Goal: Task Accomplishment & Management: Complete application form

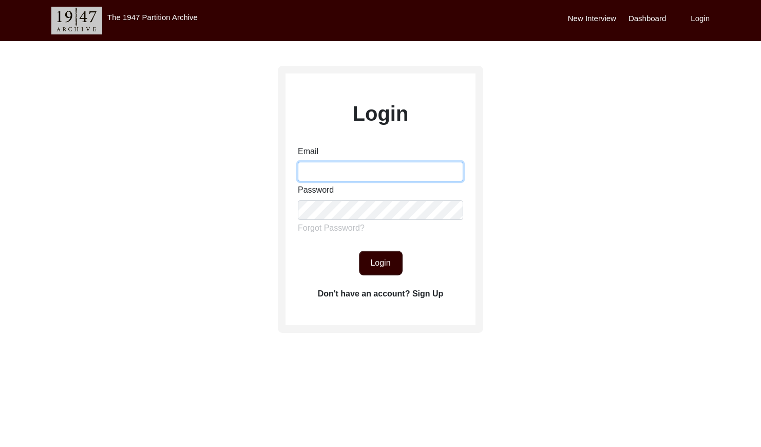
drag, startPoint x: 328, startPoint y: 165, endPoint x: 335, endPoint y: 170, distance: 8.4
click at [328, 165] on input "Email" at bounding box center [380, 172] width 165 height 20
type input "[EMAIL_ADDRESS][DOMAIN_NAME]"
click at [367, 259] on button "Login" at bounding box center [381, 263] width 44 height 25
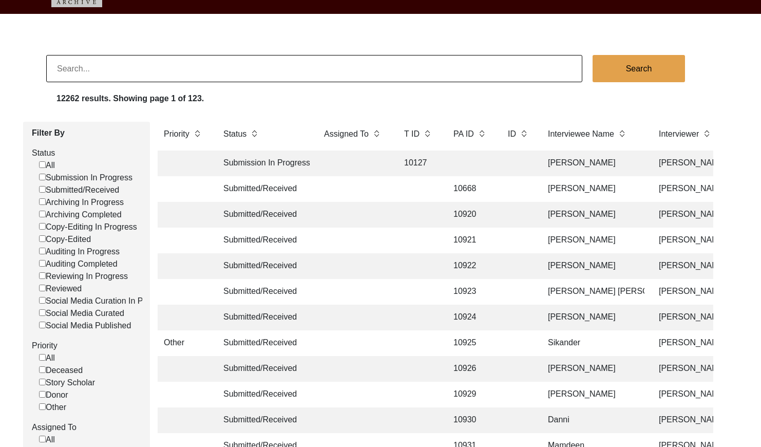
scroll to position [26, 0]
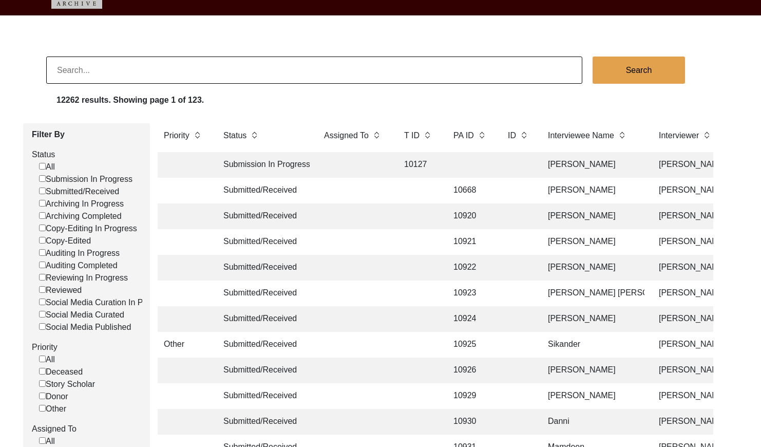
click at [44, 191] on input "Submitted/Received" at bounding box center [42, 190] width 7 height 7
checkbox input "false"
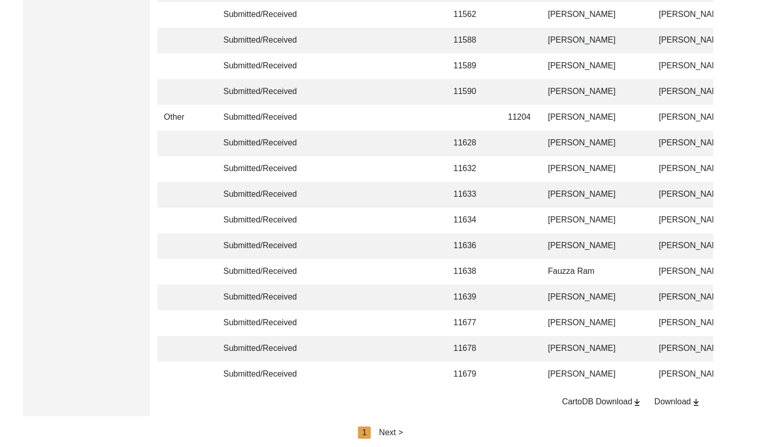
scroll to position [2427, 0]
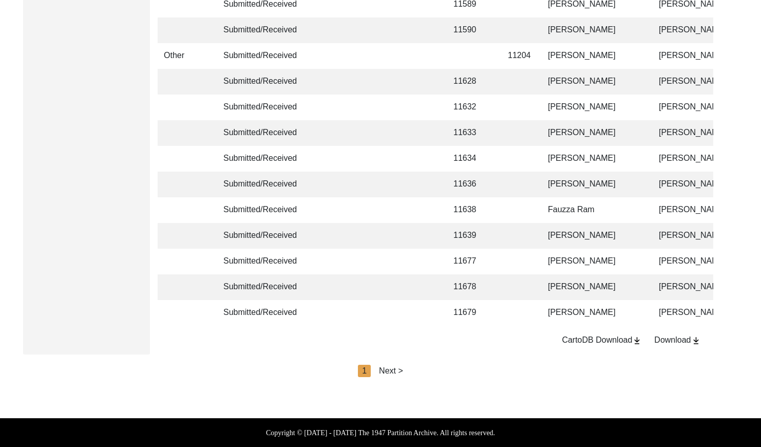
click at [399, 367] on div "Next >" at bounding box center [391, 370] width 24 height 12
click at [410, 371] on div "Next >" at bounding box center [414, 370] width 24 height 12
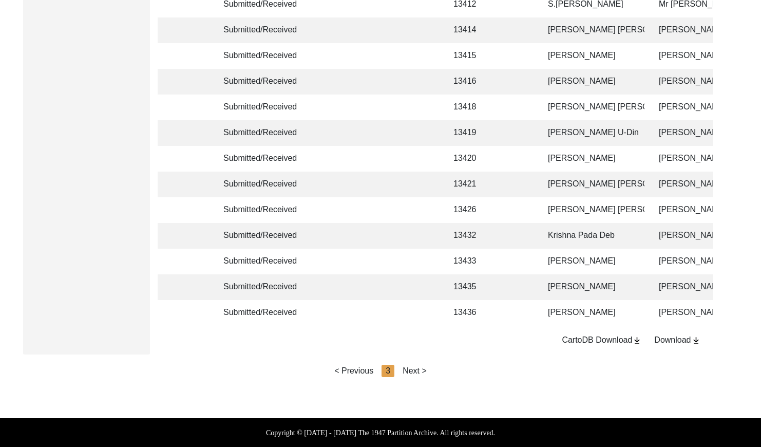
click at [412, 371] on div "Next >" at bounding box center [414, 370] width 24 height 12
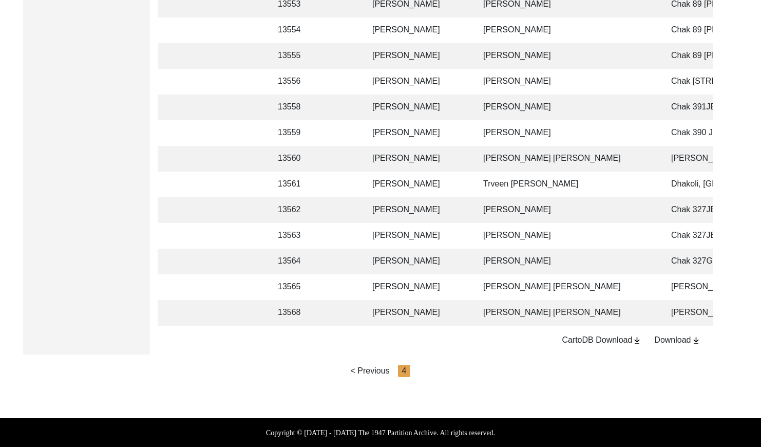
scroll to position [0, 179]
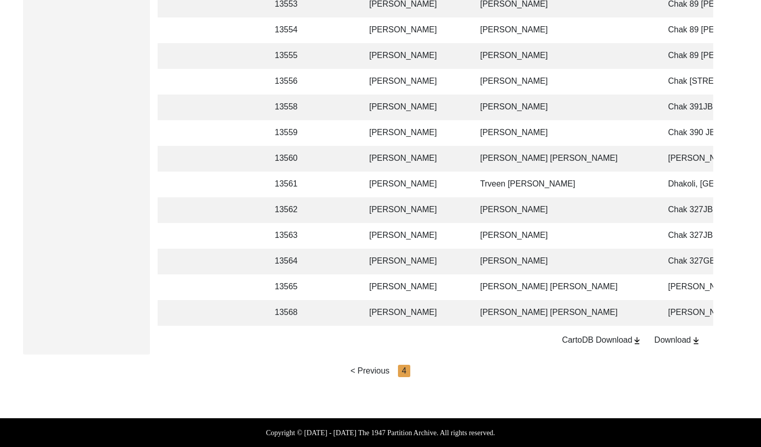
click at [510, 150] on td "[PERSON_NAME] [PERSON_NAME]" at bounding box center [564, 159] width 180 height 26
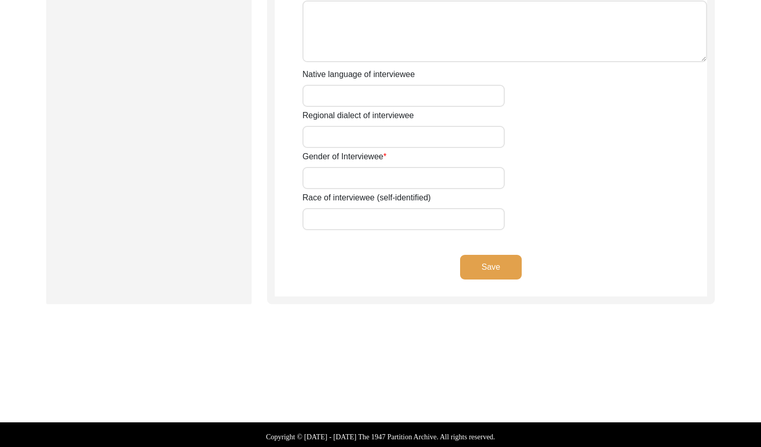
type input "Begum"
type input "Sanowara"
type input "nil"
type input "Begum"
type input "[PERSON_NAME]"
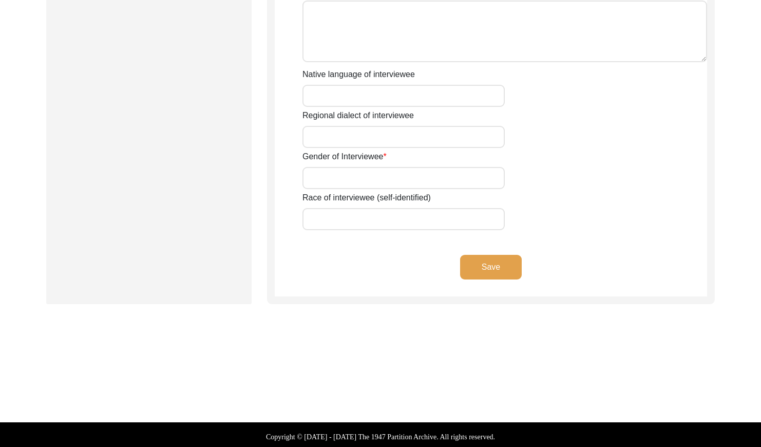
type input "[DATE]"
type input "1943"
type input "82"
type input "[DEMOGRAPHIC_DATA]"
type input "Bangla"
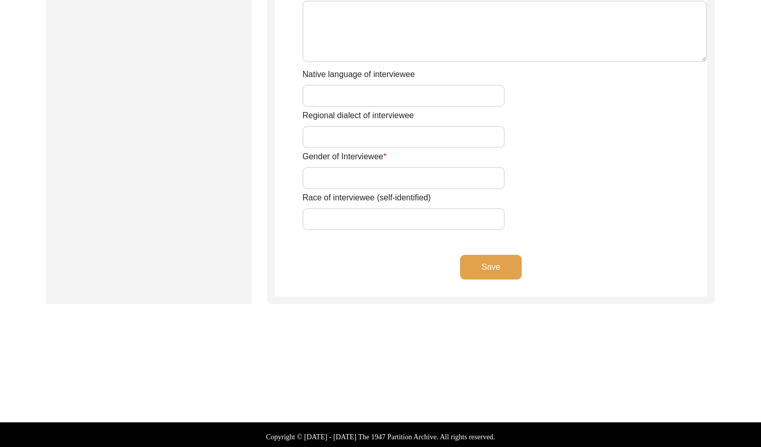
type input "Chatgaiya"
type input "[DEMOGRAPHIC_DATA]"
type input "South Asian"
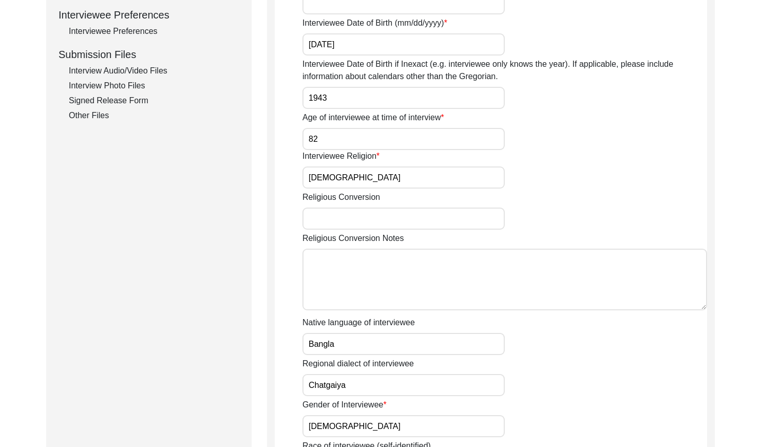
scroll to position [429, 0]
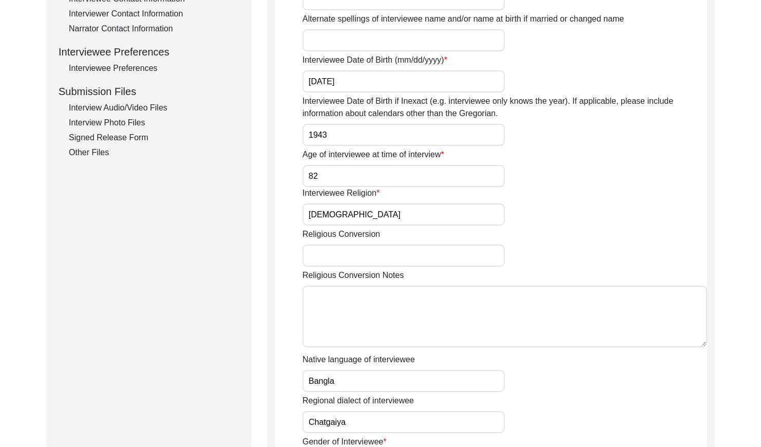
click at [105, 118] on div "Interview Photo Files" at bounding box center [154, 123] width 170 height 12
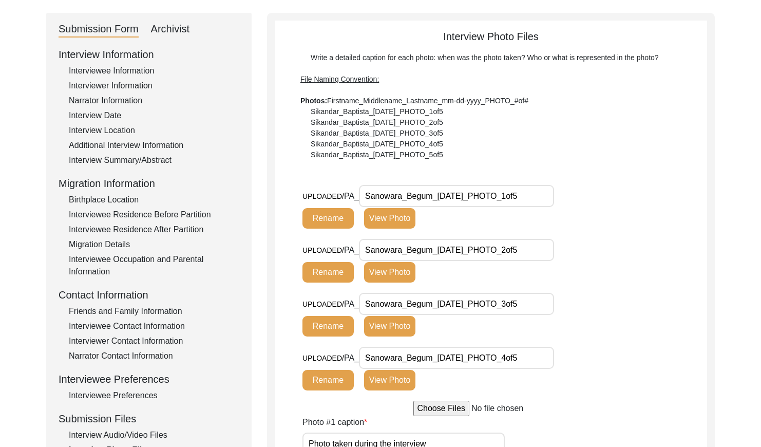
scroll to position [0, 0]
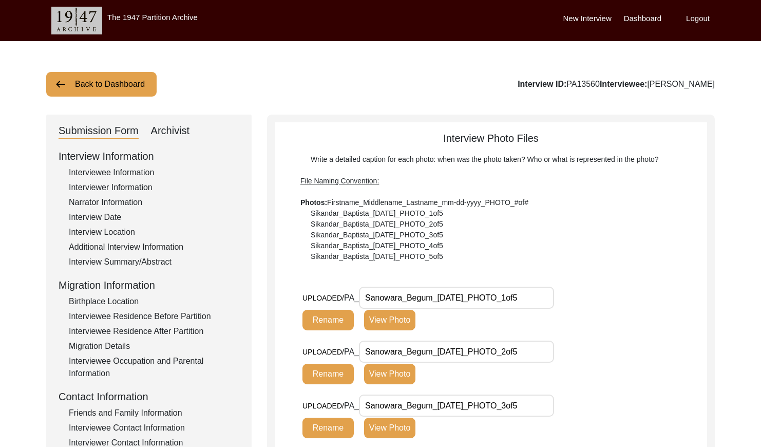
click at [99, 83] on button "Back to Dashboard" at bounding box center [101, 84] width 110 height 25
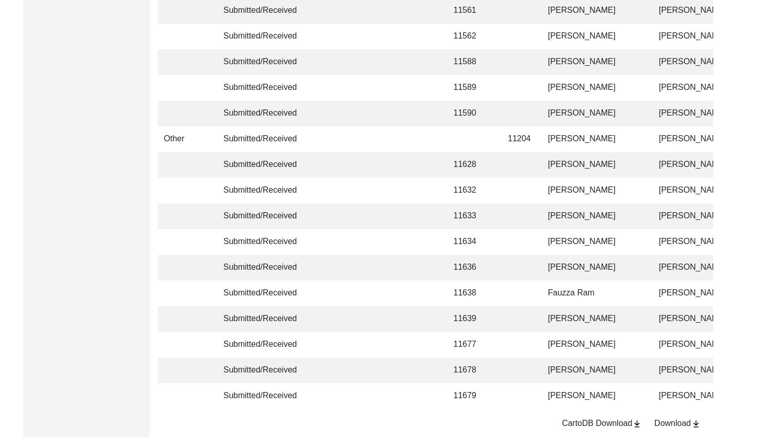
scroll to position [2427, 0]
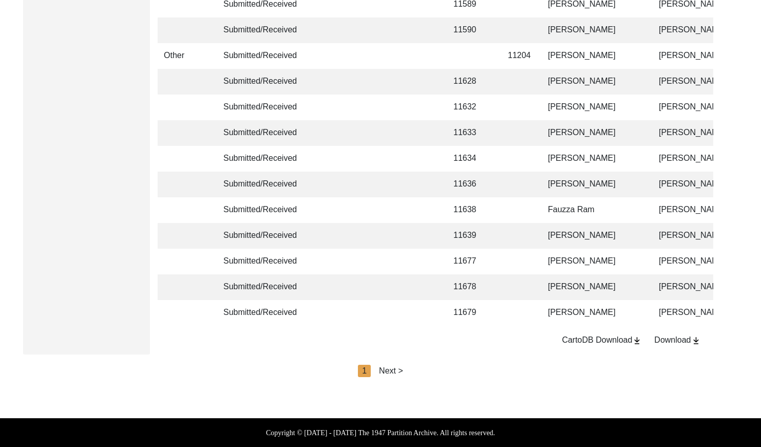
click at [392, 375] on div "Next >" at bounding box center [391, 370] width 24 height 12
click at [411, 368] on div "Next >" at bounding box center [414, 370] width 24 height 12
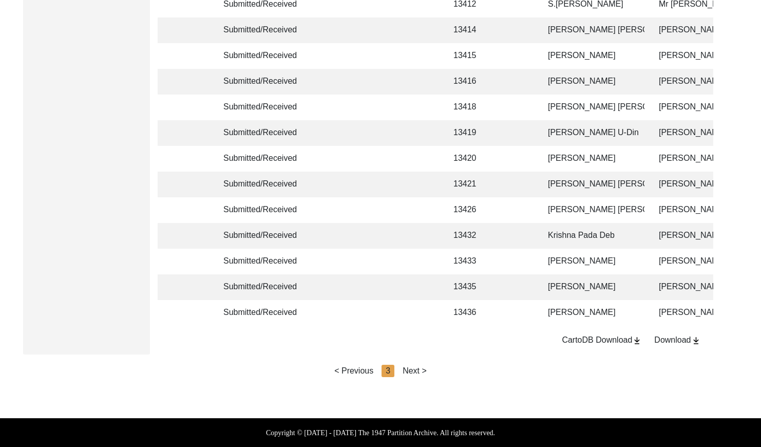
click at [418, 371] on div "Next >" at bounding box center [414, 370] width 24 height 12
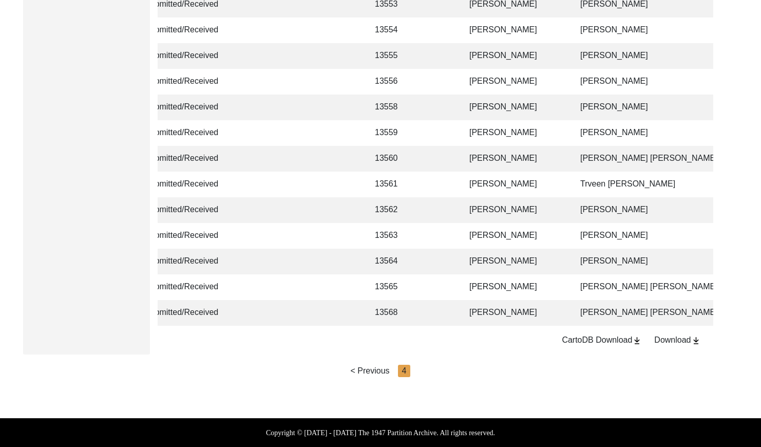
scroll to position [0, 85]
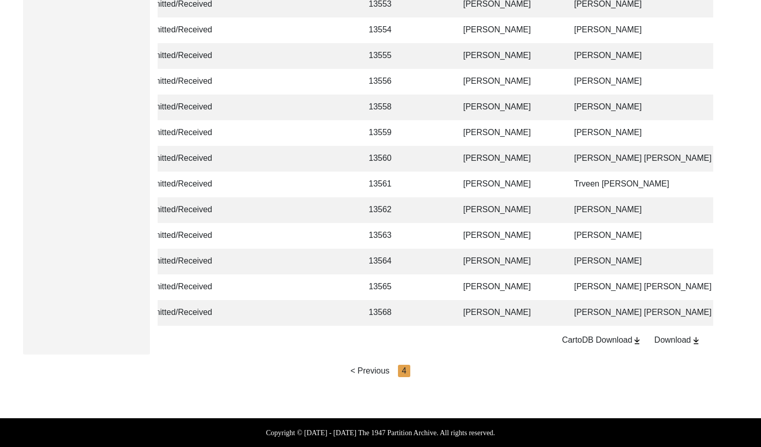
click at [507, 278] on td "[PERSON_NAME]" at bounding box center [508, 287] width 103 height 26
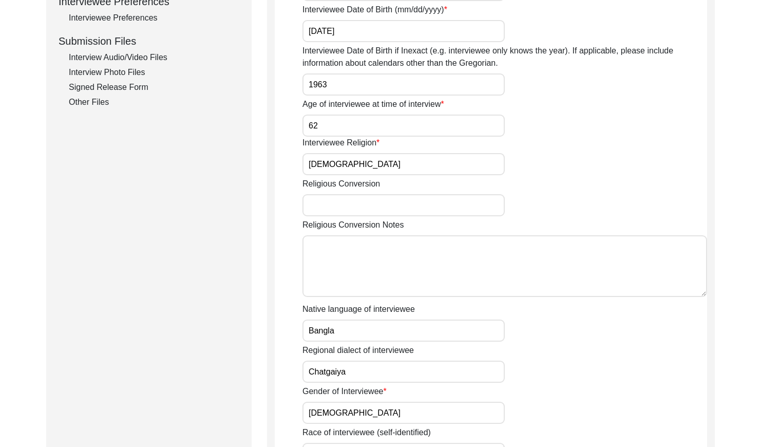
scroll to position [390, 0]
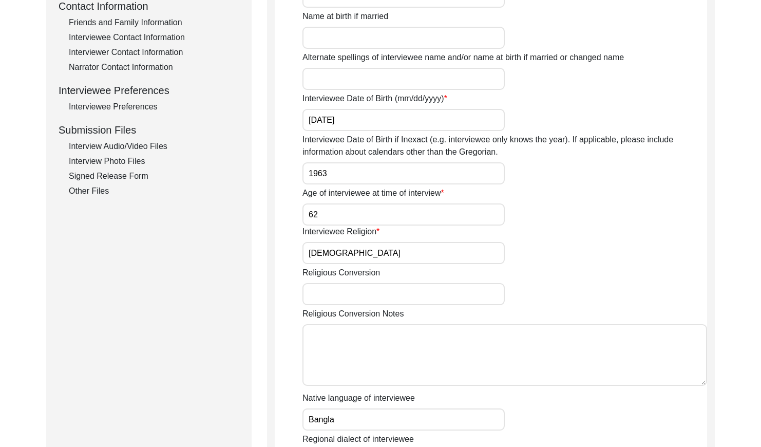
click at [123, 157] on div "Interview Photo Files" at bounding box center [154, 161] width 170 height 12
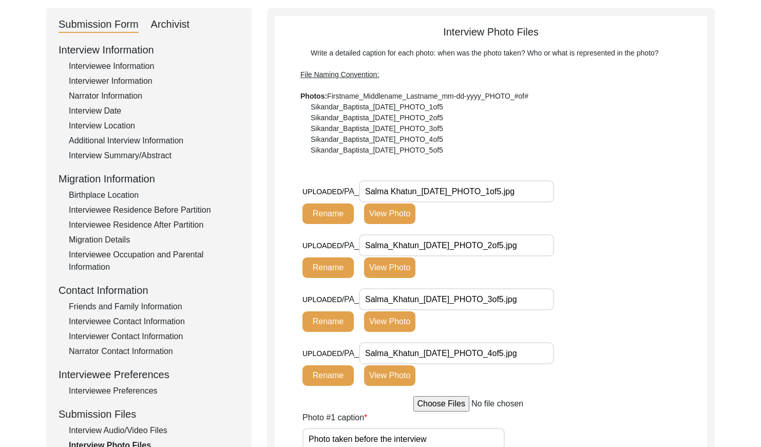
scroll to position [0, 0]
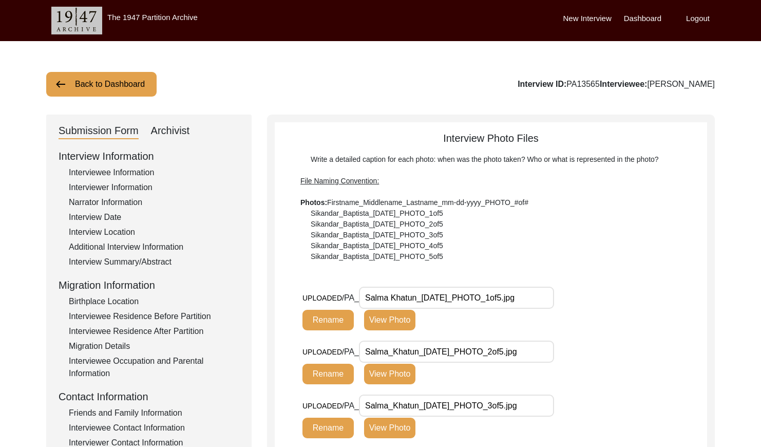
click at [95, 72] on button "Back to Dashboard" at bounding box center [101, 84] width 110 height 25
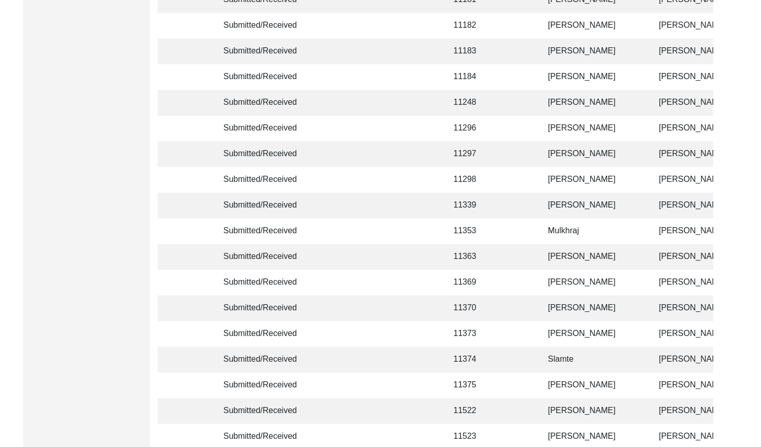
scroll to position [2427, 0]
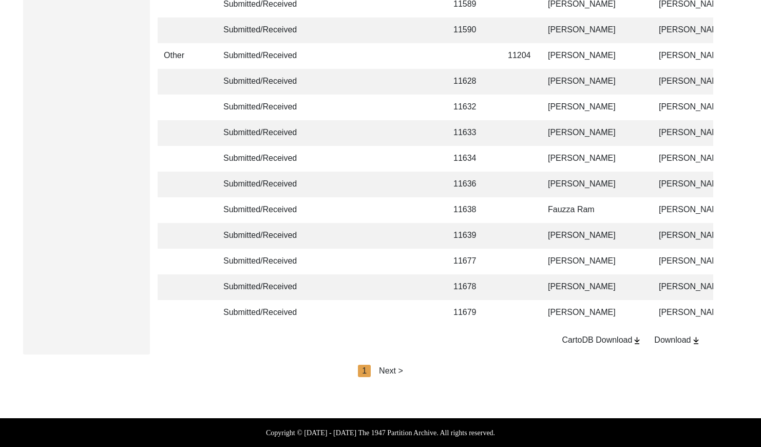
click at [390, 370] on div "Next >" at bounding box center [391, 370] width 24 height 12
drag, startPoint x: 399, startPoint y: 370, endPoint x: 412, endPoint y: 370, distance: 12.3
click at [400, 370] on div "< Previous 2 Next >" at bounding box center [380, 370] width 92 height 12
click at [417, 370] on div "Next >" at bounding box center [414, 370] width 24 height 12
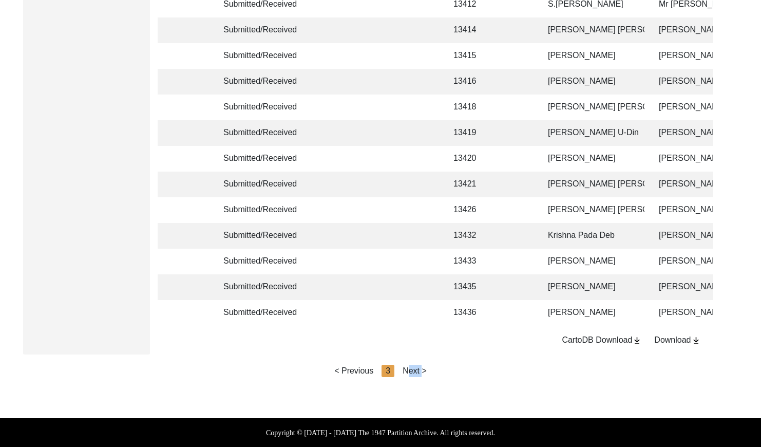
click at [417, 370] on div "Next >" at bounding box center [414, 370] width 24 height 12
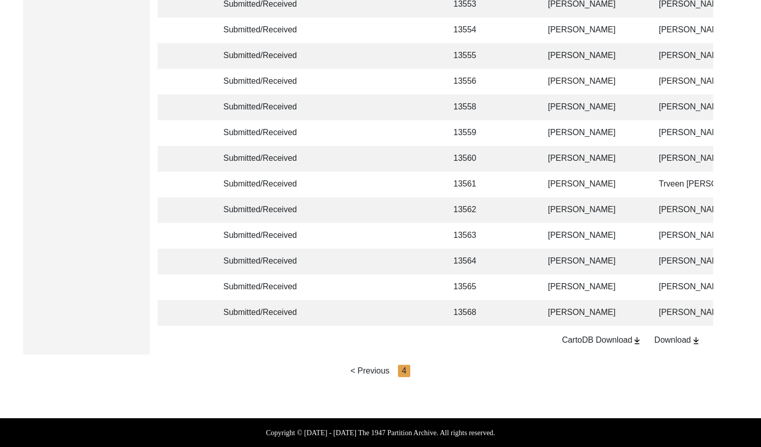
click at [561, 301] on td "[PERSON_NAME]" at bounding box center [593, 313] width 103 height 26
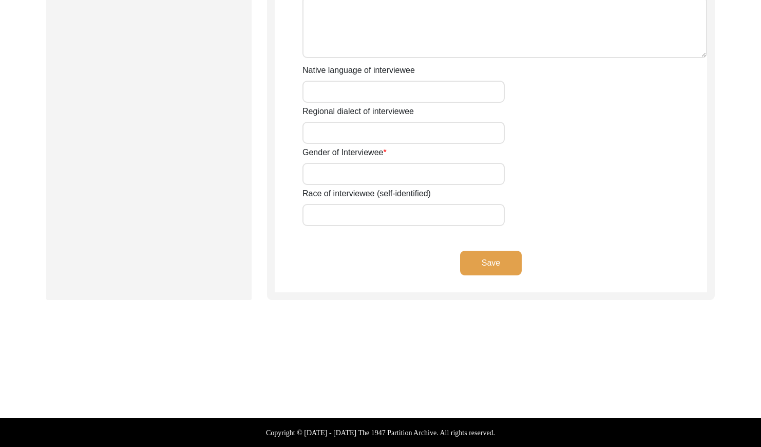
type input "[PERSON_NAME]"
type input "Joynab"
type input "nil"
type input "[PERSON_NAME]"
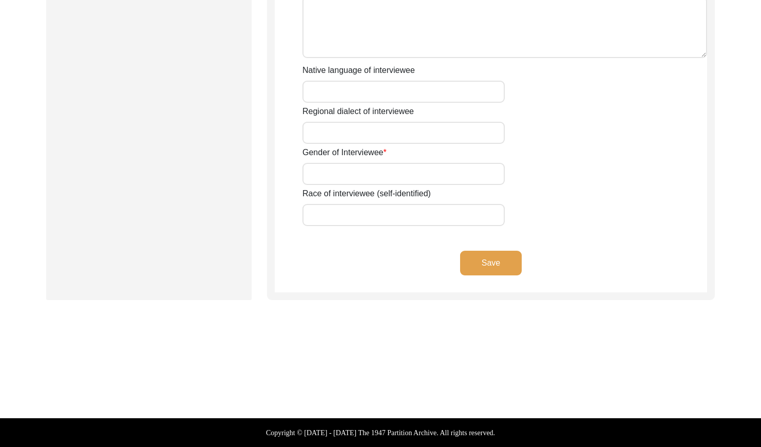
type input "[DATE]"
type input "only knows the year."
type input "90"
type input "[DEMOGRAPHIC_DATA]"
type input "Bangla"
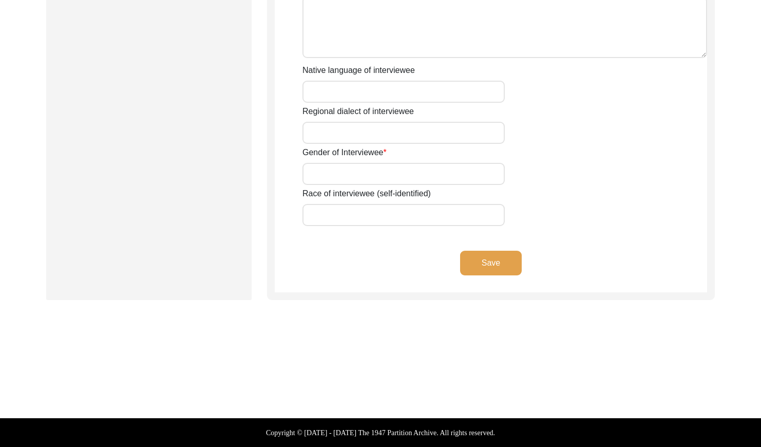
type input "Chittagonian Dialect"
type input "[DEMOGRAPHIC_DATA]"
type input "South Asian"
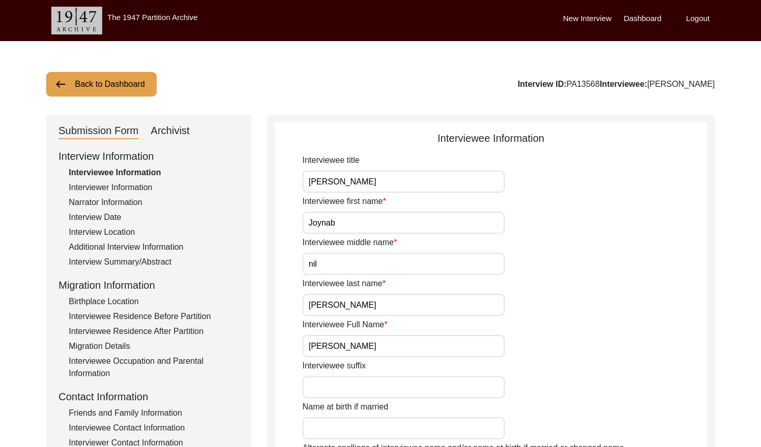
click at [149, 187] on div "Interviewer Information" at bounding box center [154, 187] width 170 height 12
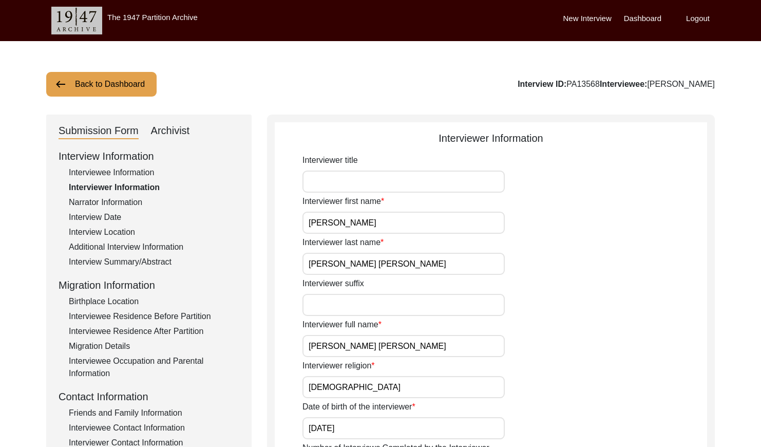
click at [110, 200] on div "Narrator Information" at bounding box center [154, 202] width 170 height 12
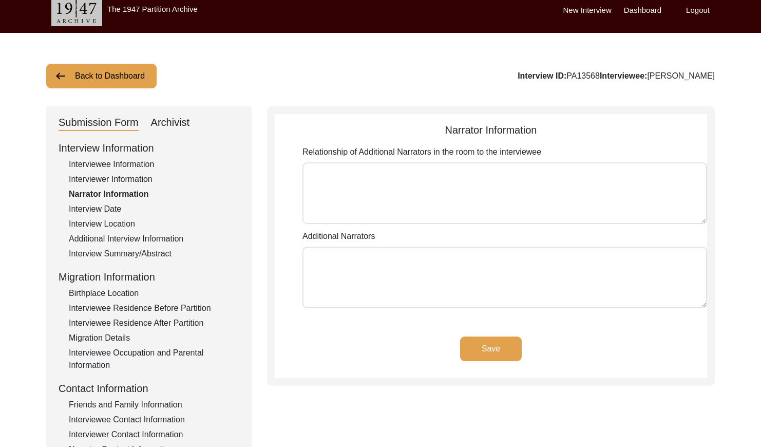
scroll to position [12, 0]
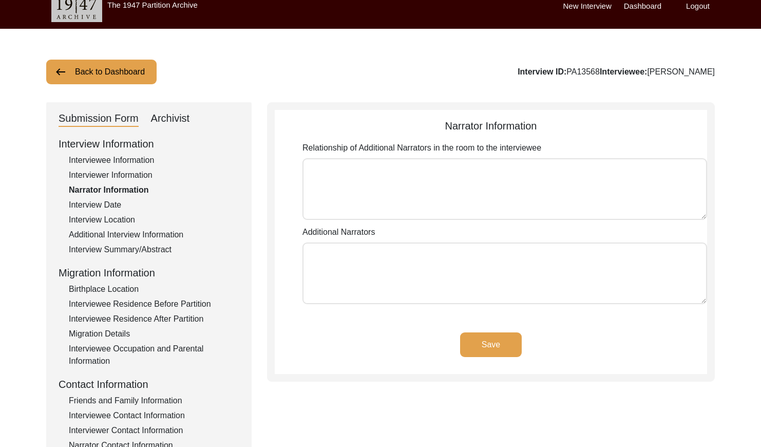
click at [114, 206] on div "Interview Date" at bounding box center [154, 205] width 170 height 12
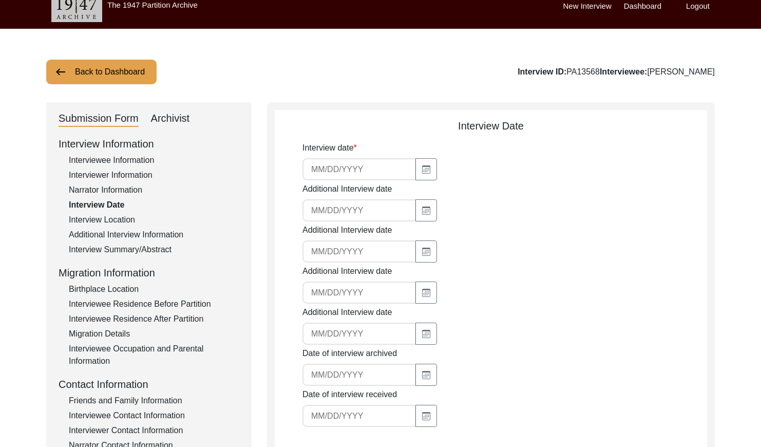
type input "[DATE]"
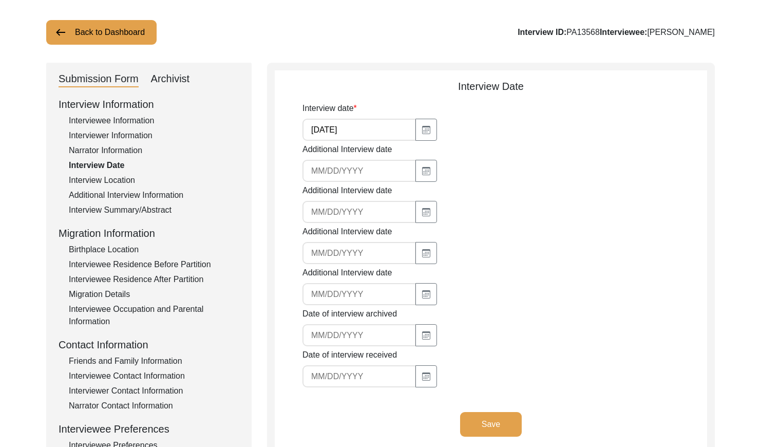
scroll to position [47, 0]
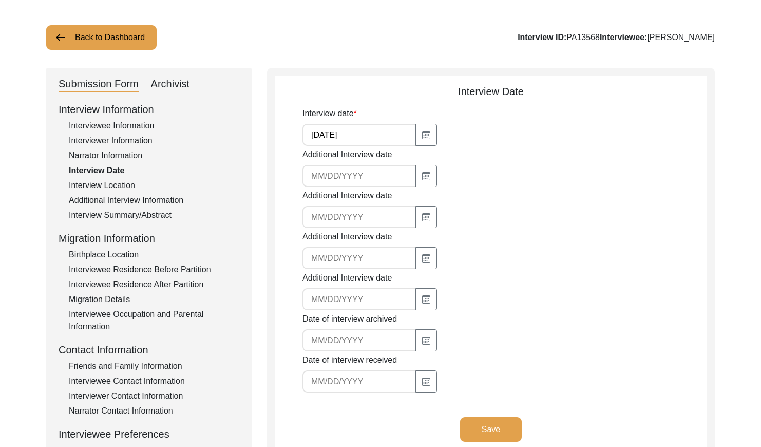
click at [126, 181] on div "Interview Location" at bounding box center [154, 185] width 170 height 12
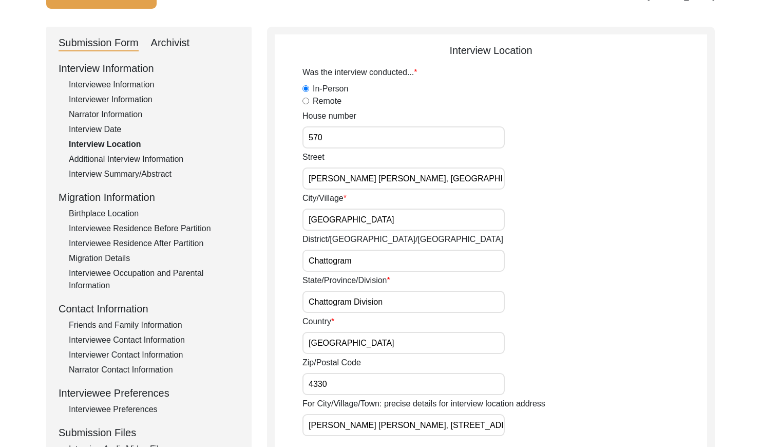
scroll to position [0, 0]
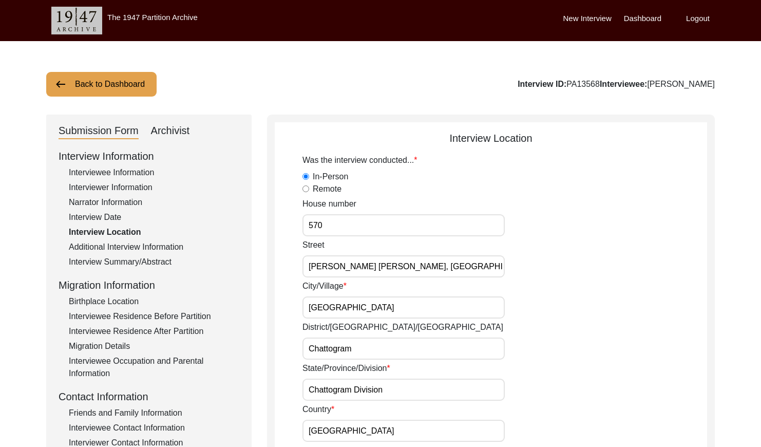
click at [158, 249] on div "Additional Interview Information" at bounding box center [154, 247] width 170 height 12
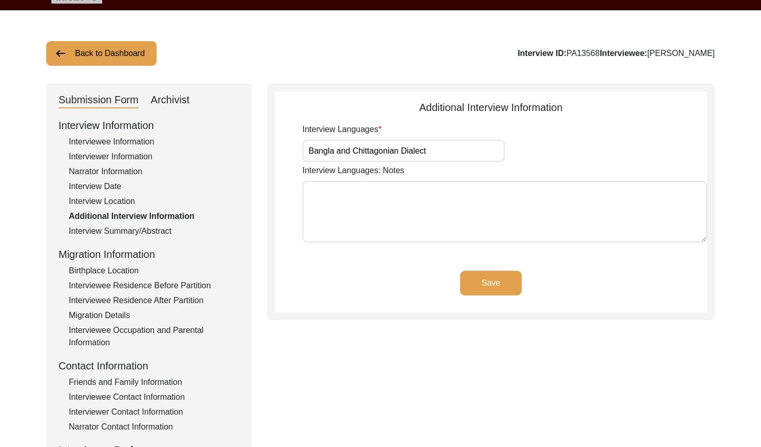
scroll to position [35, 0]
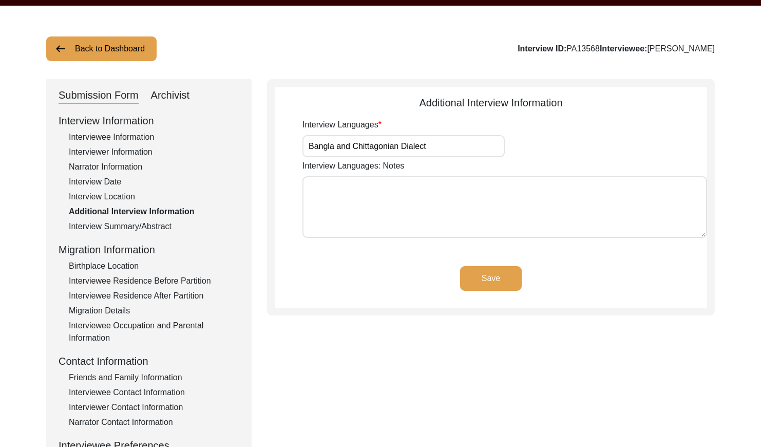
click at [148, 227] on div "Interview Summary/Abstract" at bounding box center [154, 226] width 170 height 12
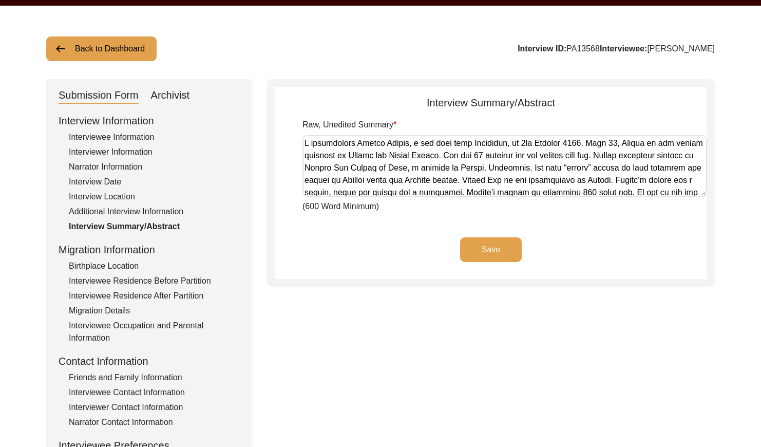
scroll to position [34, 0]
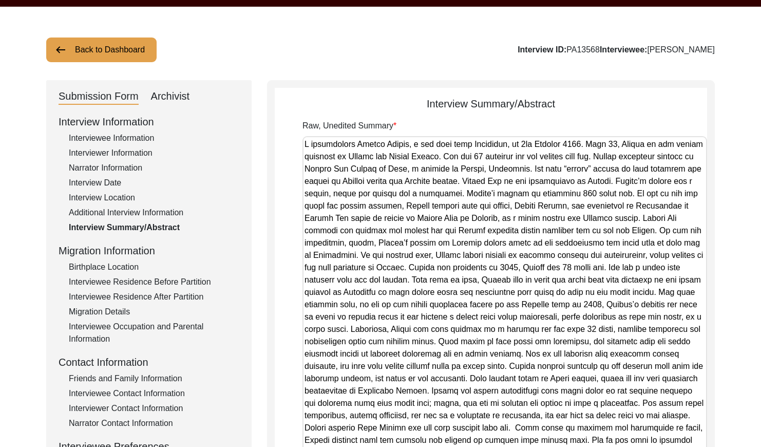
drag, startPoint x: 700, startPoint y: 196, endPoint x: 686, endPoint y: 441, distance: 246.3
click at [695, 446] on html "The 1947 Partition Archive New Interview Dashboard Logout Back to Dashboard Int…" at bounding box center [380, 337] width 761 height 742
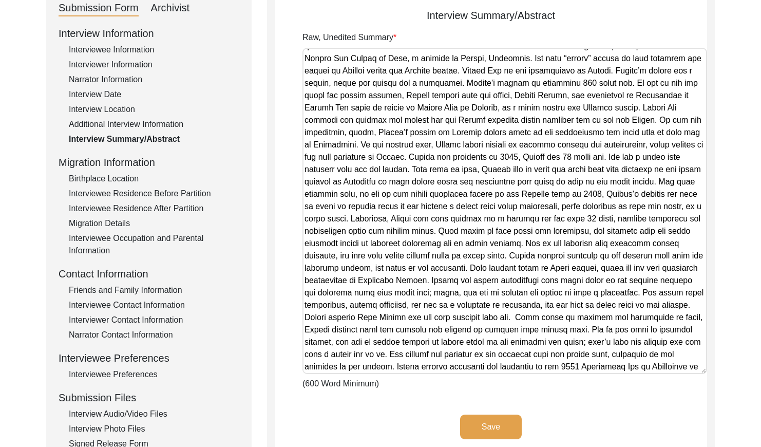
scroll to position [0, 0]
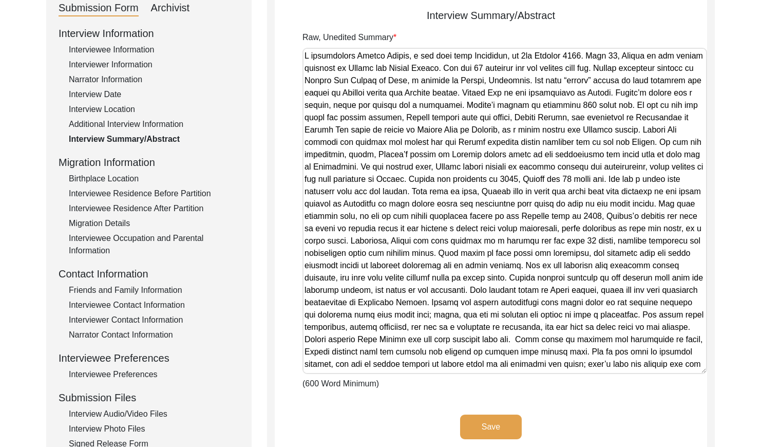
click at [122, 179] on div "Birthplace Location" at bounding box center [154, 178] width 170 height 12
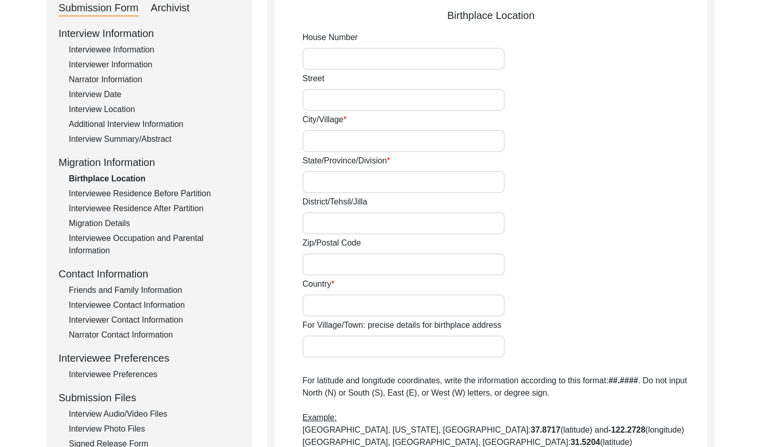
type input "111"
type input "Alipur, Hathazari"
type input "Chairman [PERSON_NAME], Raipara, [GEOGRAPHIC_DATA], [GEOGRAPHIC_DATA]"
type input "Chattogram"
type input "[GEOGRAPHIC_DATA]"
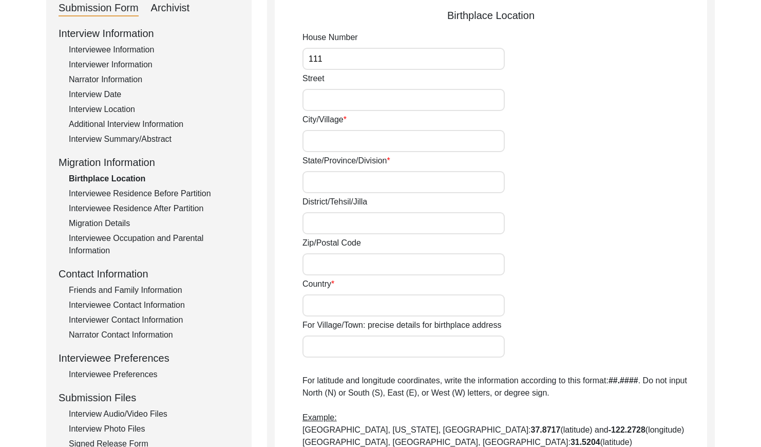
type input "4330"
type input "[GEOGRAPHIC_DATA]"
type input "Chairman [PERSON_NAME], Raipara, [GEOGRAPHIC_DATA], 4330, [GEOGRAPHIC_DATA]"
type input "22.50511"
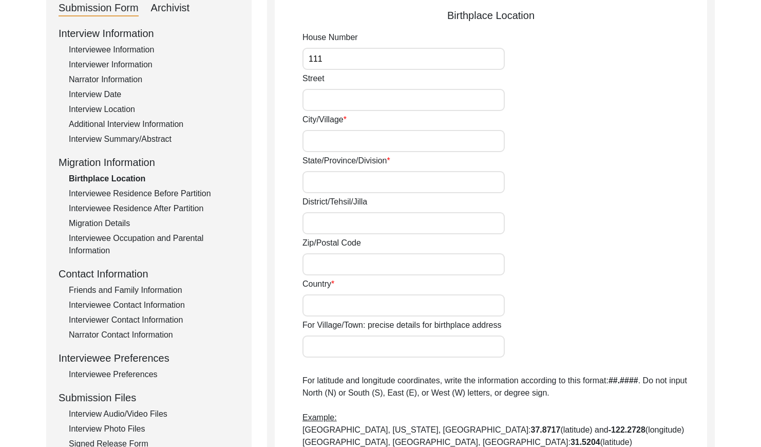
type input "91.80886"
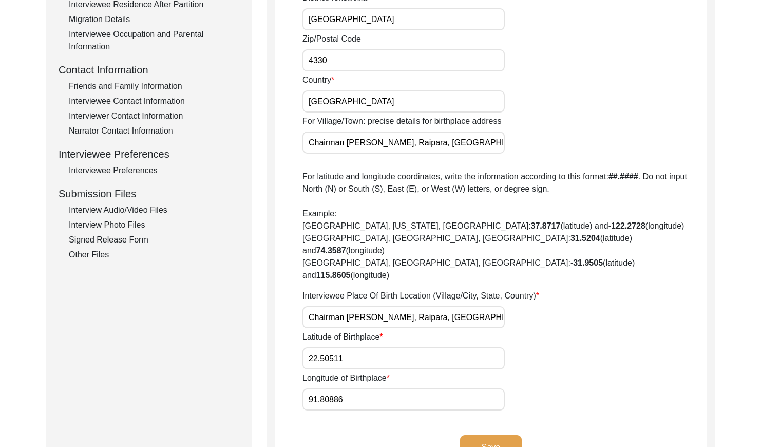
scroll to position [210, 0]
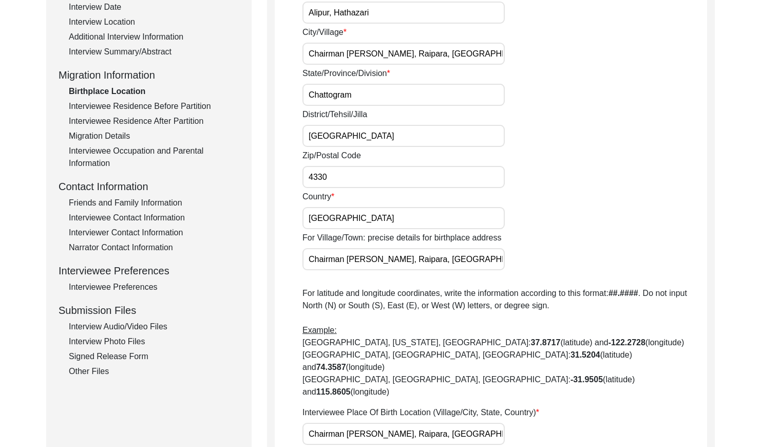
click at [126, 108] on div "Interviewee Residence Before Partition" at bounding box center [154, 106] width 170 height 12
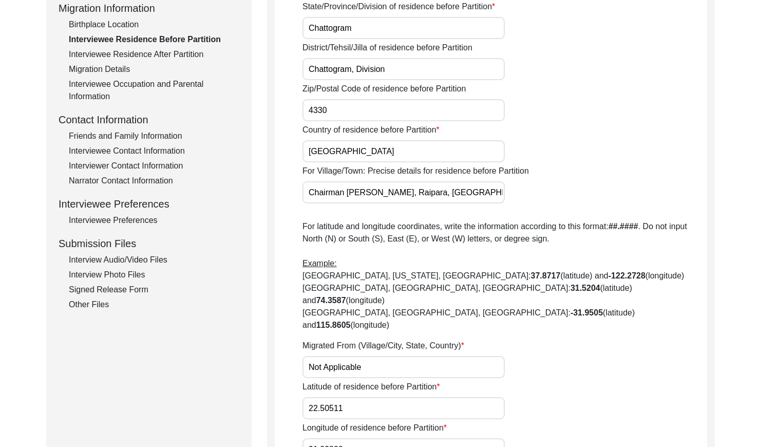
click at [153, 56] on div "Interviewee Residence After Partition" at bounding box center [154, 54] width 170 height 12
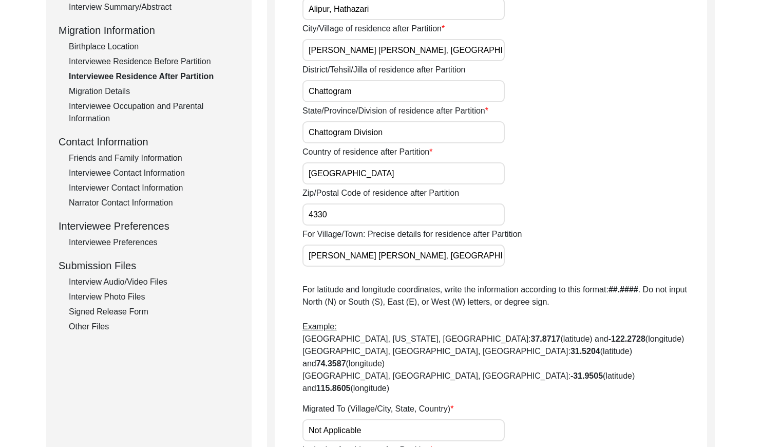
click at [82, 91] on div "Migration Details" at bounding box center [154, 91] width 170 height 12
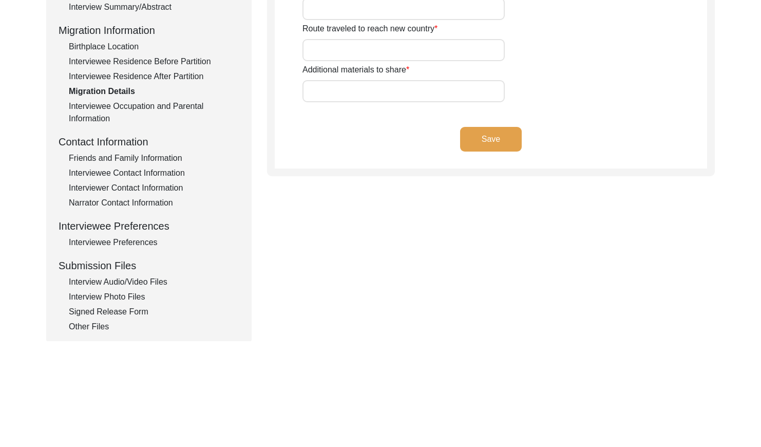
type input "Did not migrate but her family member was killed by the [DEMOGRAPHIC_DATA] Army"
type input "None"
type input "Not Applicable"
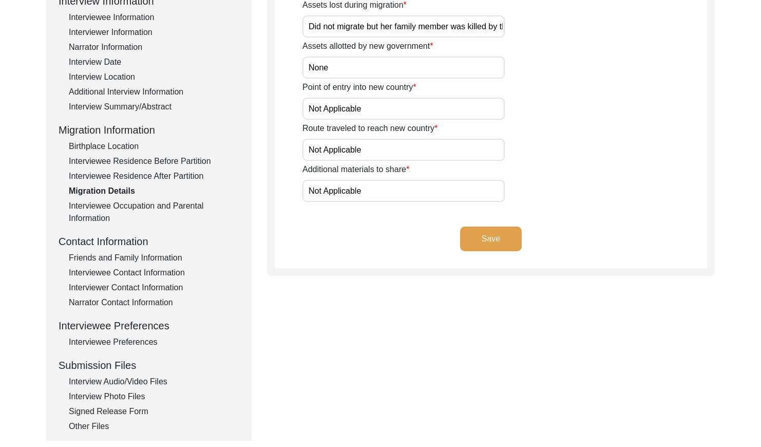
scroll to position [156, 0]
click at [149, 169] on div "Interviewee Residence After Partition" at bounding box center [154, 175] width 170 height 12
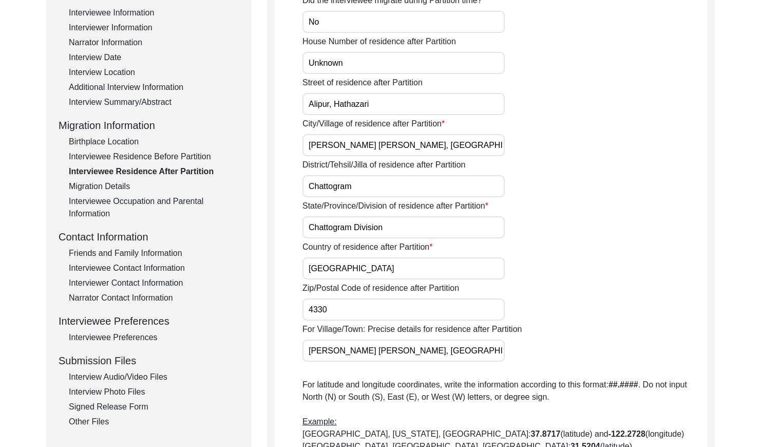
scroll to position [157, 0]
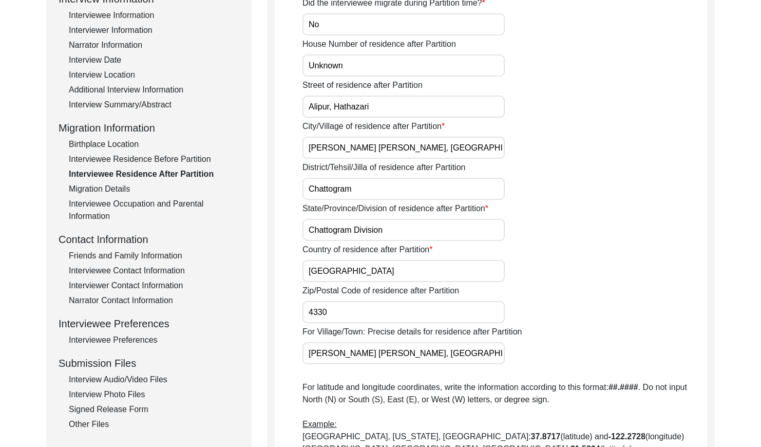
click at [153, 205] on div "Interviewee Occupation and Parental Information" at bounding box center [154, 210] width 170 height 25
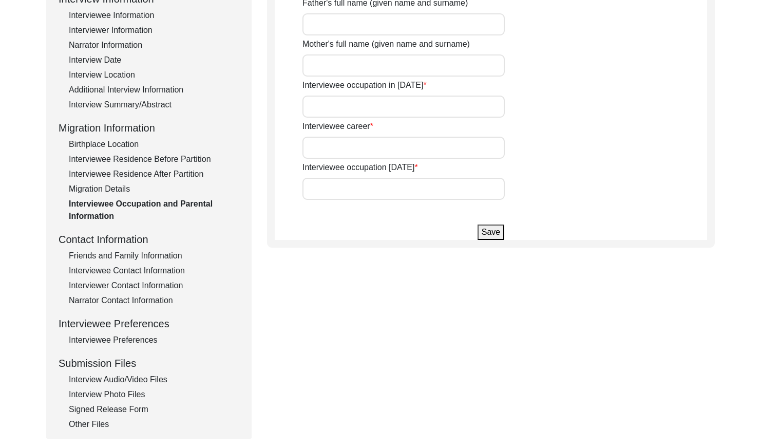
type input "[PERSON_NAME]"
type input "[DEMOGRAPHIC_DATA][PERSON_NAME]"
type input "None"
type input "Midwife"
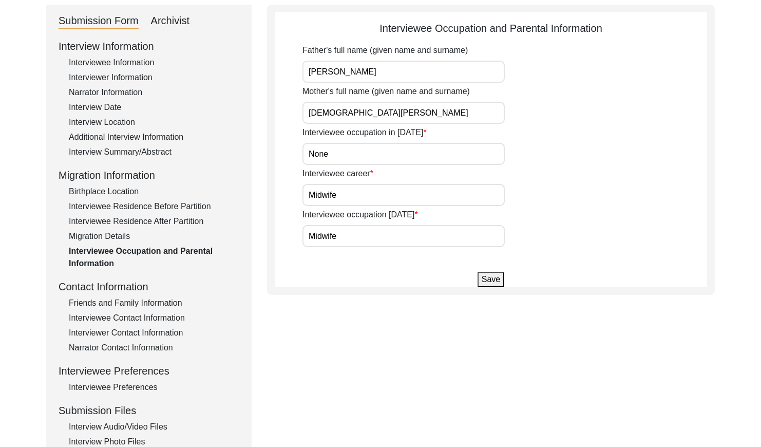
scroll to position [91, 0]
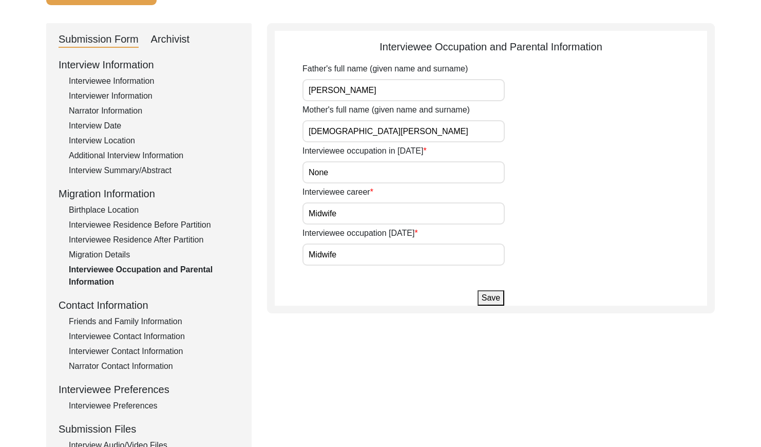
click at [118, 77] on div "Interviewee Information" at bounding box center [154, 81] width 170 height 12
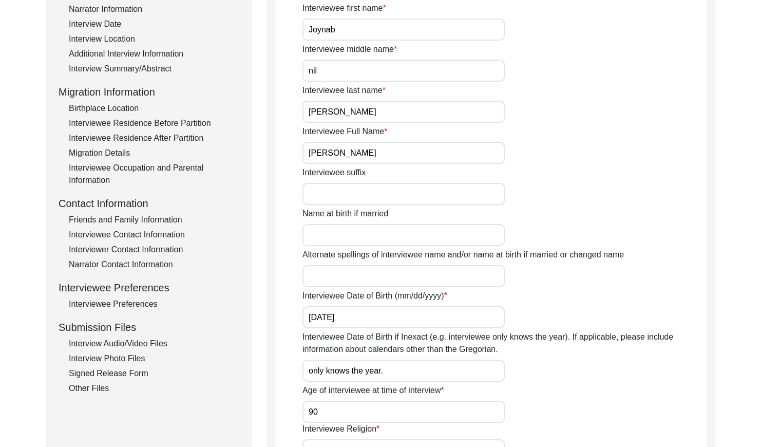
scroll to position [190, 0]
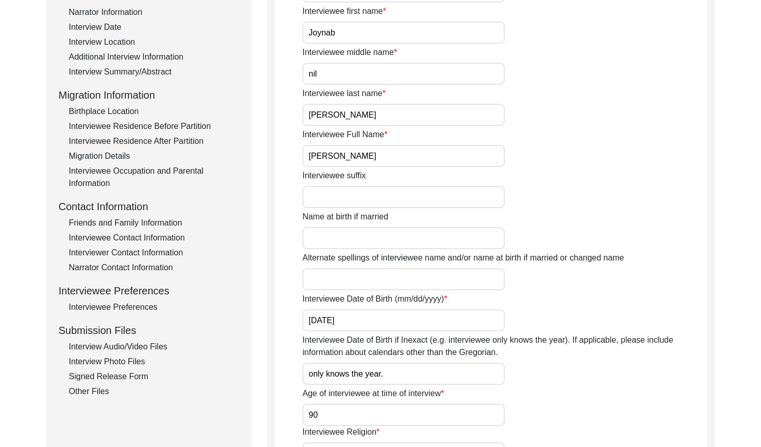
click at [145, 227] on div "Friends and Family Information" at bounding box center [154, 223] width 170 height 12
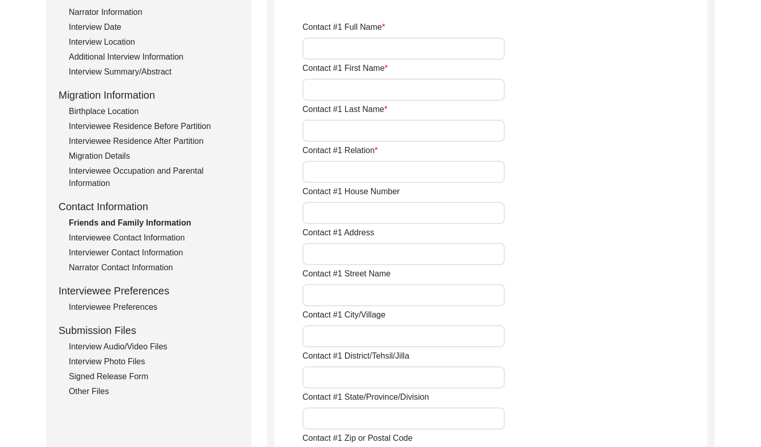
type input "[PERSON_NAME]"
type input "Begum"
type input "Daughter"
type input "Alipur, Hathazari"
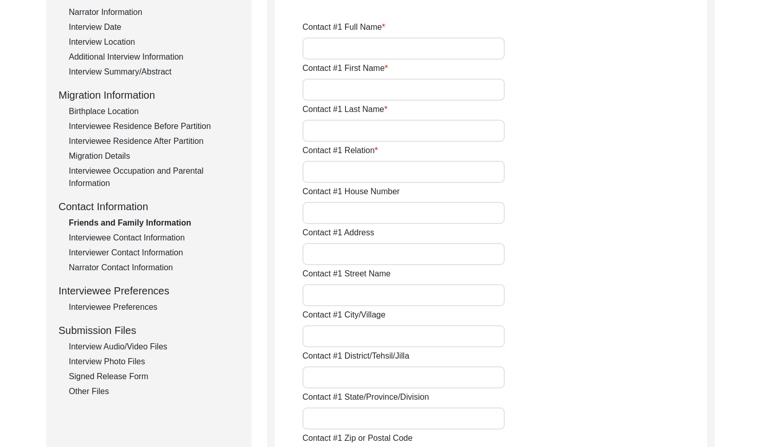
type input "[PERSON_NAME] [PERSON_NAME][GEOGRAPHIC_DATA], [GEOGRAPHIC_DATA], 4330, [GEOGRAP…"
type input "Hathazari Union"
type input "Chattogram"
type input "Chattogram Division"
type input "4330"
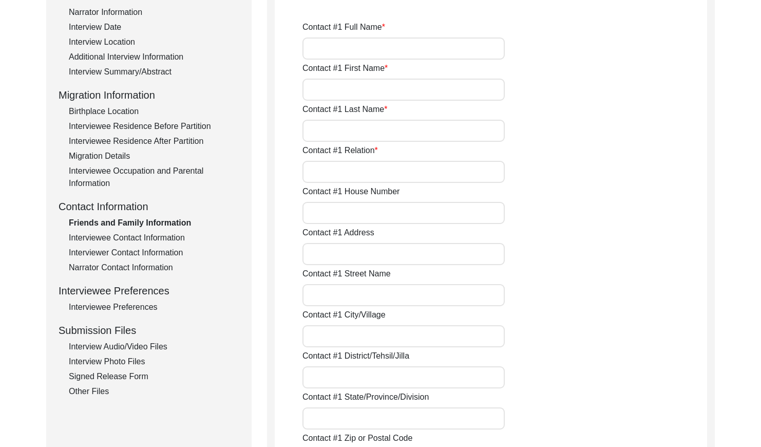
type input "[GEOGRAPHIC_DATA]"
type input "[PHONE_NUMBER]"
type input "nil"
type input "[PERSON_NAME]"
type input "Asha"
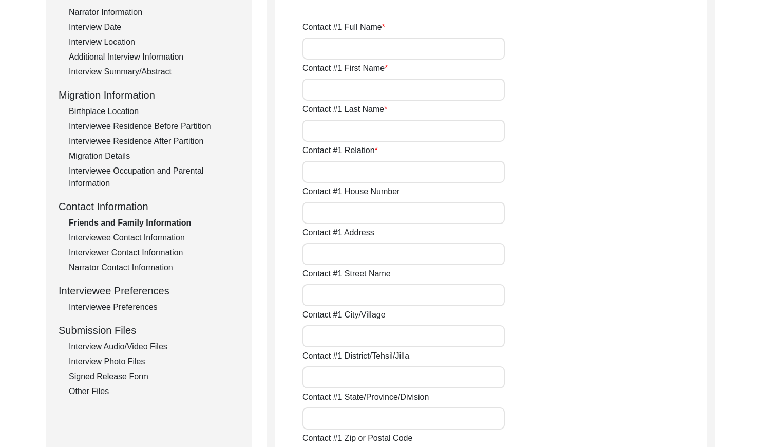
type input "[PERSON_NAME]"
type input "Younger Sister"
type input "Unknown"
type input "[PERSON_NAME] [PERSON_NAME], Raipara, 4330, Hathazari, Chattogram"
type input "[GEOGRAPHIC_DATA]"
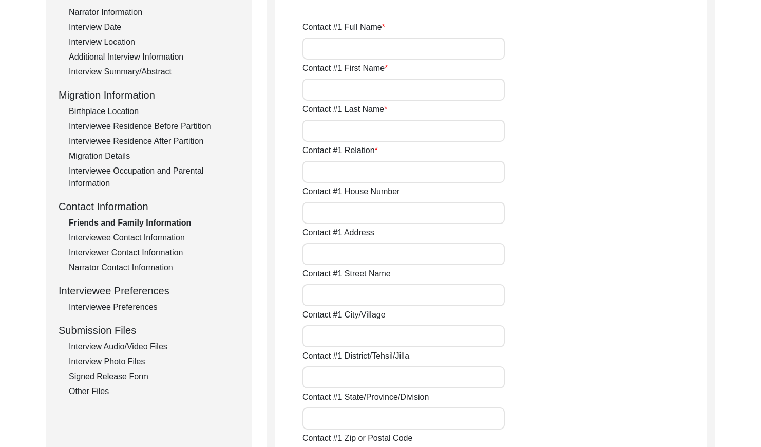
type input "[PERSON_NAME] [PERSON_NAME]"
type input "Chattogram"
type input "Chattogram Division"
type input "4330"
type input "[GEOGRAPHIC_DATA]"
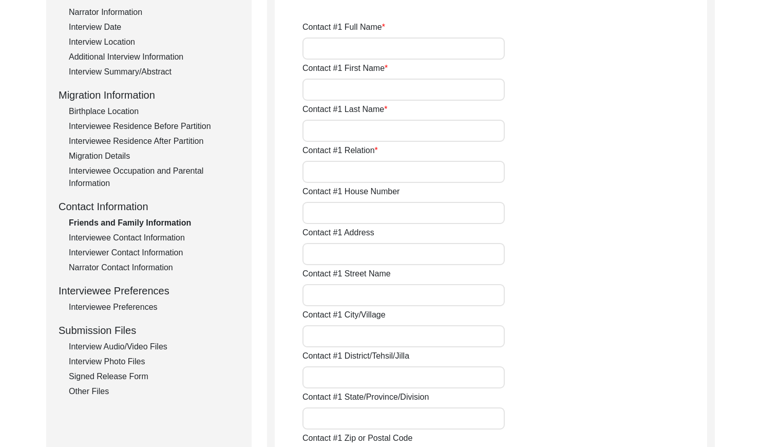
type input "[PERSON_NAME] [PERSON_NAME], Raipara, 4330, Hathazari, Chattogram"
type input "[PHONE_NUMBER]"
type input "nil"
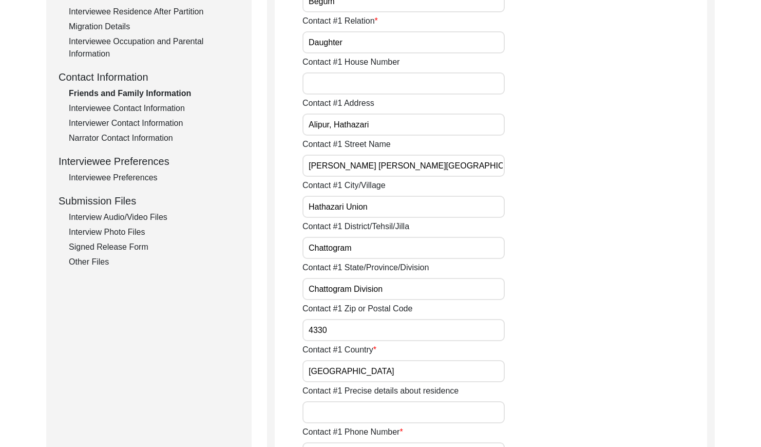
scroll to position [251, 0]
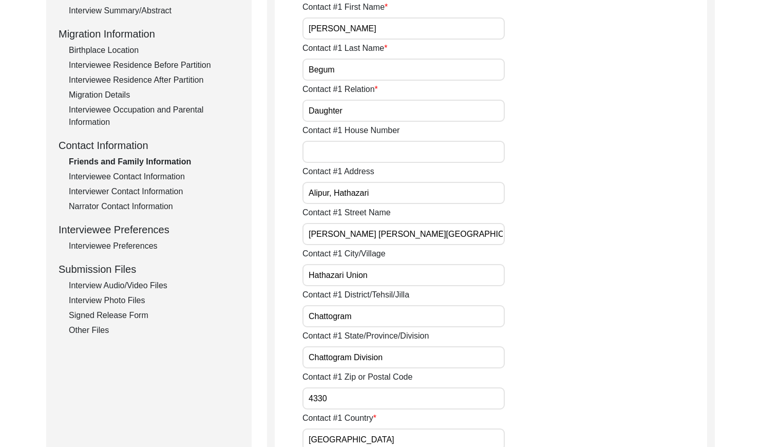
click at [124, 171] on div "Interviewee Contact Information" at bounding box center [154, 176] width 170 height 12
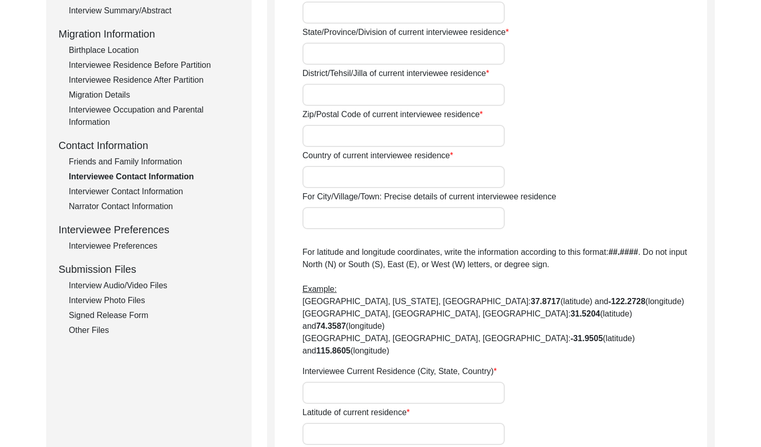
type input "Unknown"
type input "[PERSON_NAME] [PERSON_NAME], Raipara, 4330, Hathazari, Chattogram"
type input "[GEOGRAPHIC_DATA], [STREET_ADDRESS]"
type input "Chattogram"
type input "Chattogram Division"
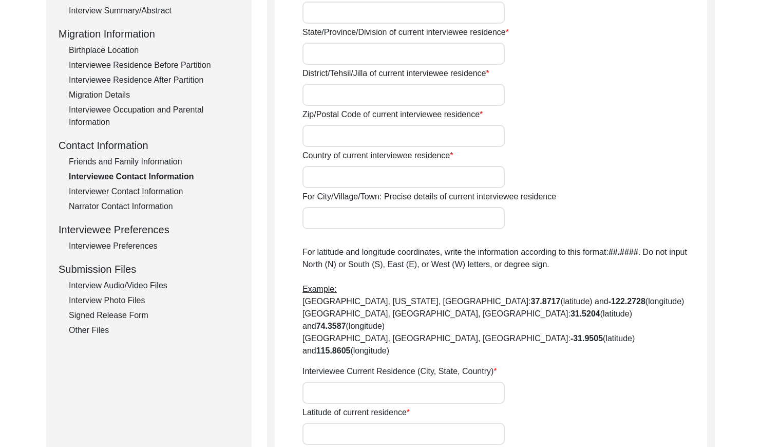
type input "4330"
type input "[GEOGRAPHIC_DATA]"
type input "[PERSON_NAME] [PERSON_NAME], Raipara, 4330, Hathazari, Chattogram"
type input "22.504041"
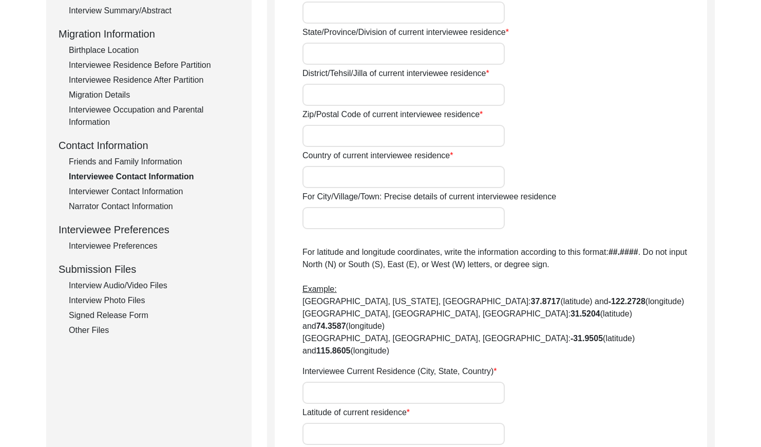
type input "91.798069"
type input "[PHONE_NUMBER]"
type input "nil"
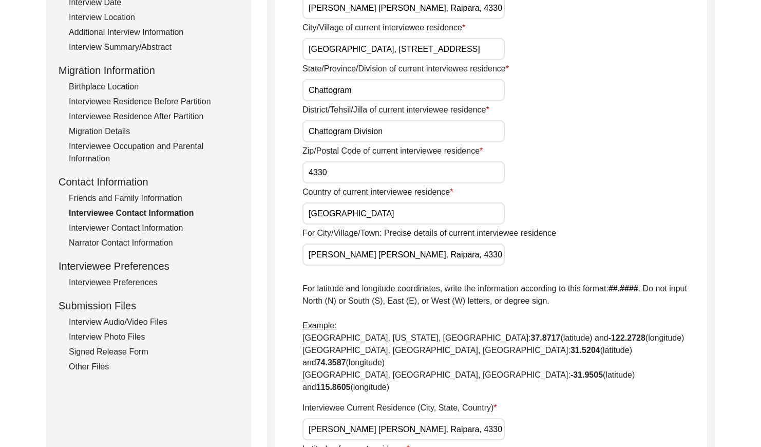
scroll to position [215, 0]
click at [143, 224] on div "Interviewer Contact Information" at bounding box center [154, 227] width 170 height 12
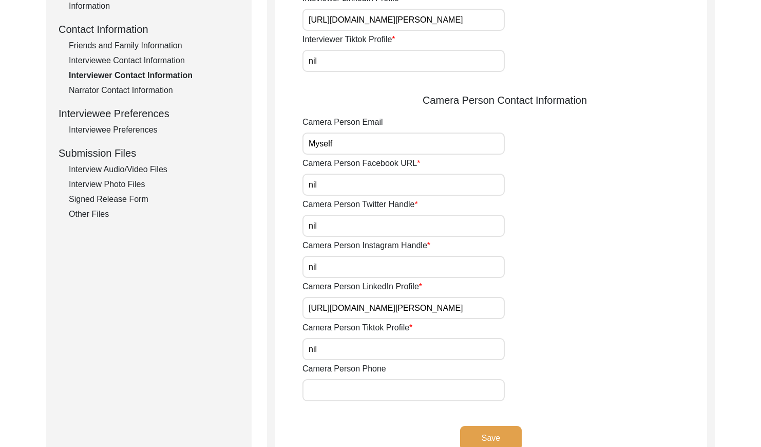
scroll to position [322, 0]
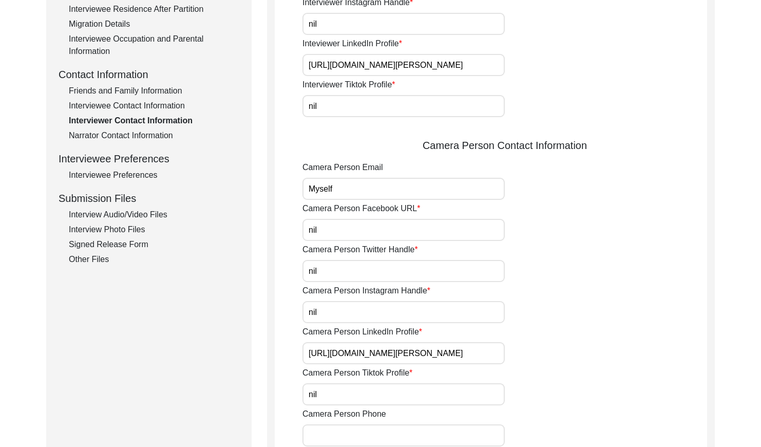
click at [135, 136] on div "Narrator Contact Information" at bounding box center [154, 135] width 170 height 12
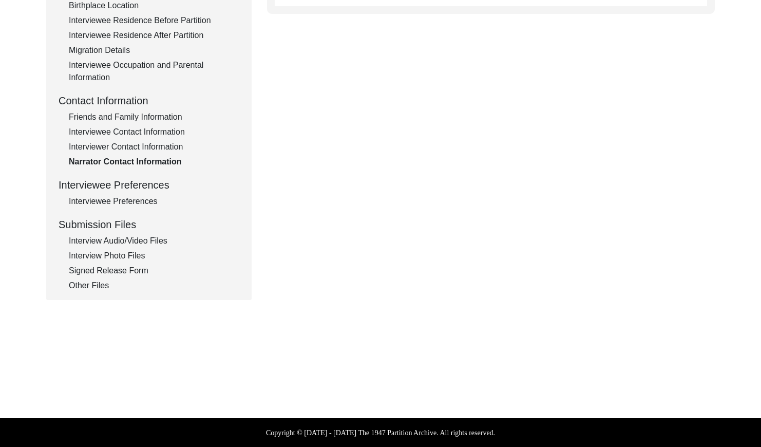
click at [142, 203] on div "Interviewee Preferences" at bounding box center [154, 201] width 170 height 12
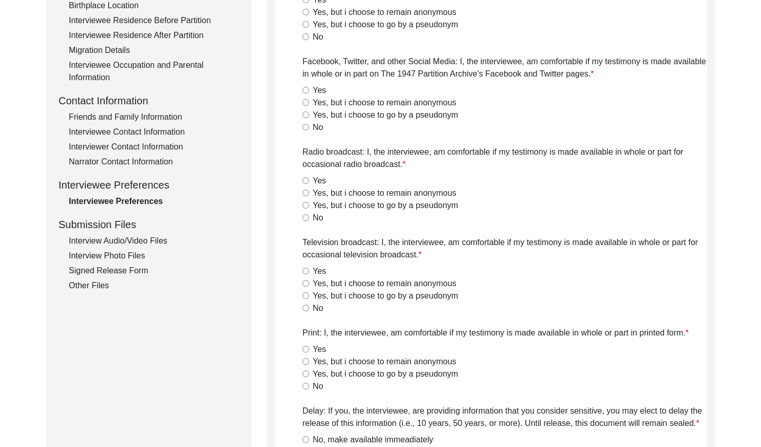
radio input "true"
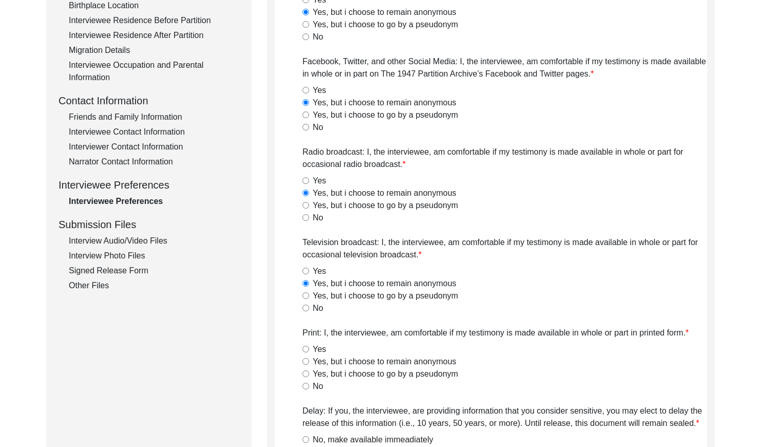
radio input "true"
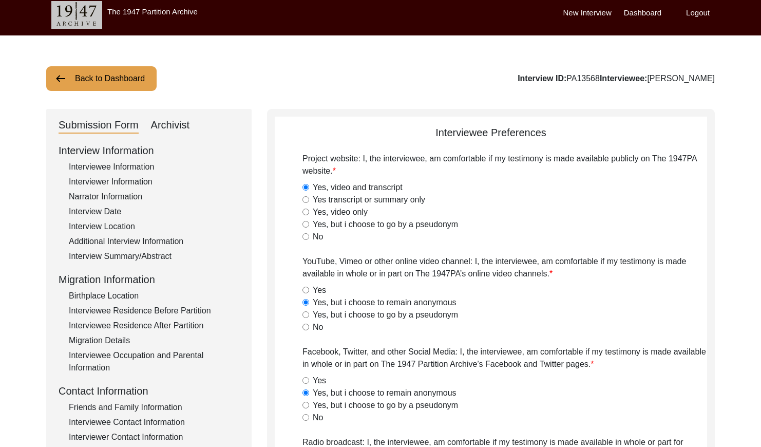
scroll to position [0, 0]
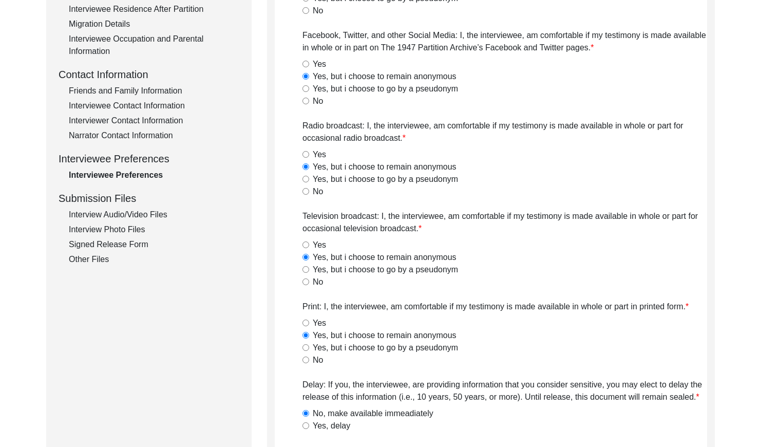
click at [162, 212] on div "Interview Audio/Video Files" at bounding box center [154, 214] width 170 height 12
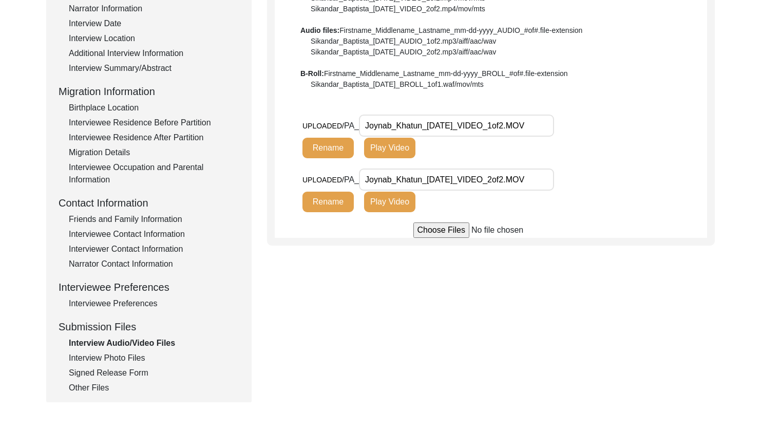
scroll to position [194, 0]
click at [375, 145] on button "Play Video" at bounding box center [389, 147] width 51 height 21
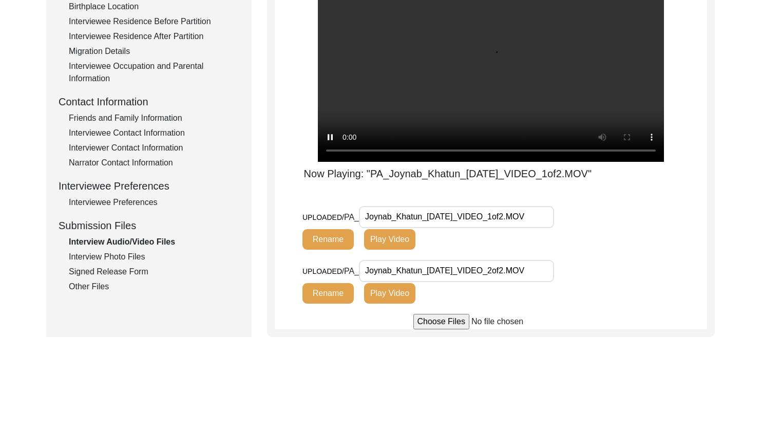
scroll to position [297, 0]
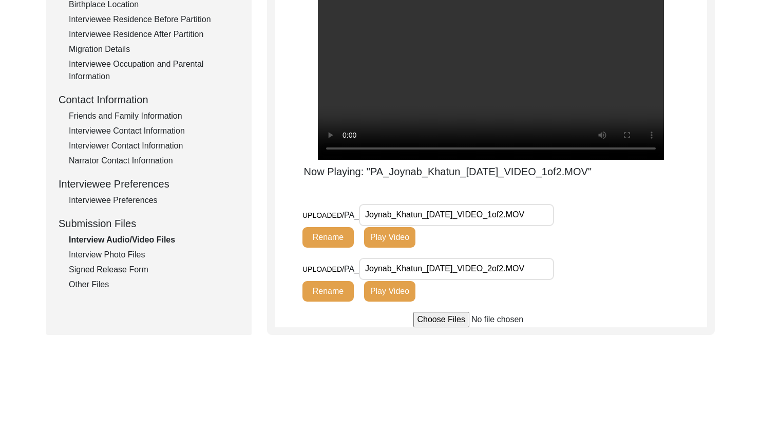
click at [380, 291] on button "Play Video" at bounding box center [389, 291] width 51 height 21
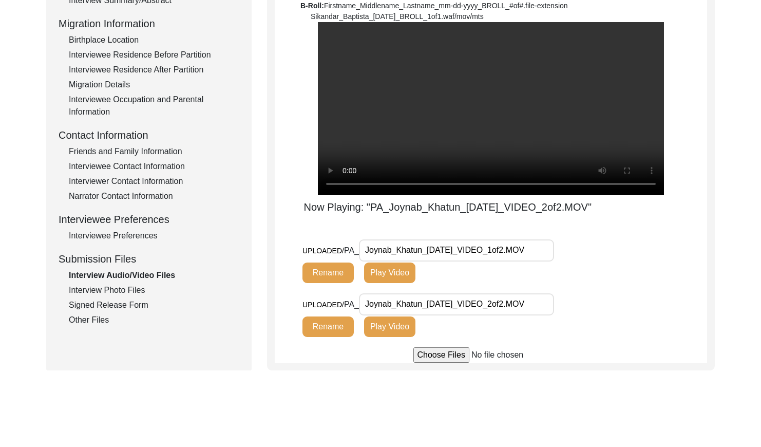
scroll to position [264, 0]
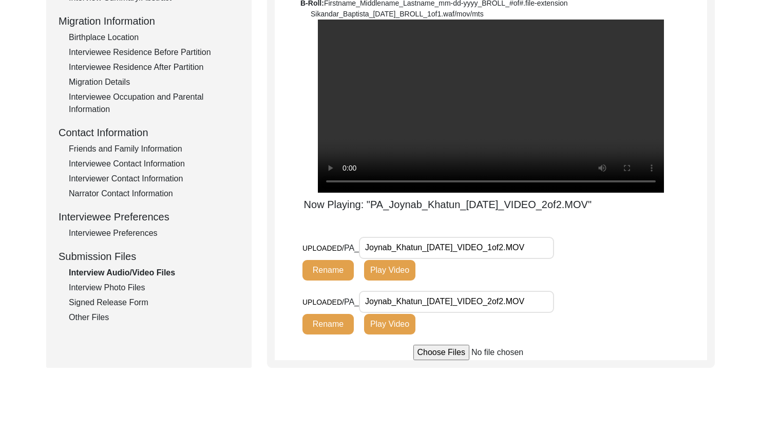
click at [117, 288] on div "Interview Photo Files" at bounding box center [154, 287] width 170 height 12
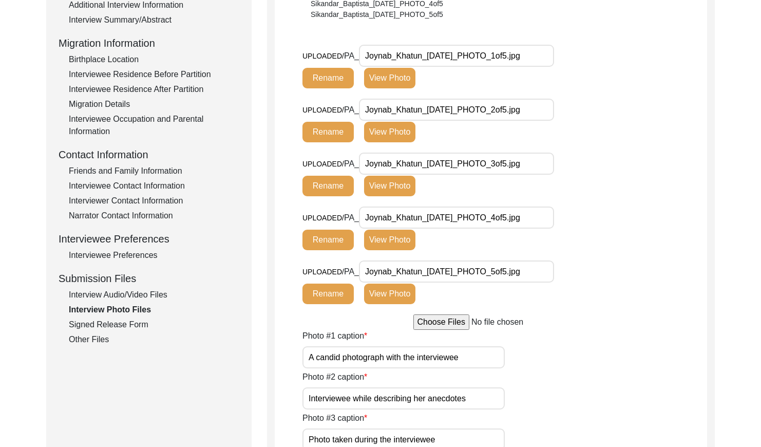
scroll to position [235, 0]
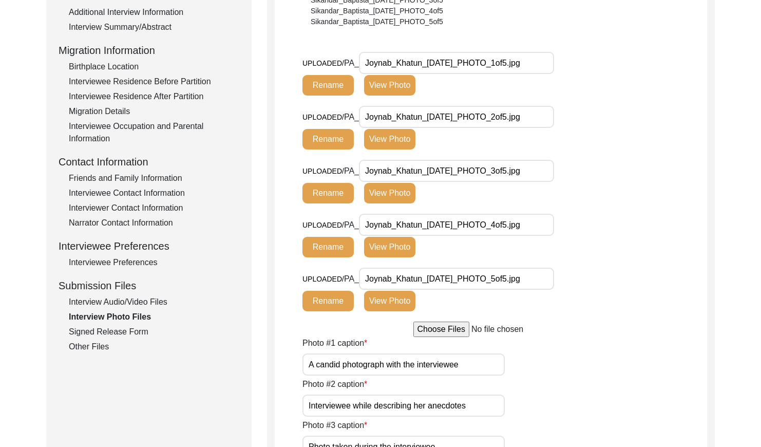
click at [127, 332] on div "Signed Release Form" at bounding box center [154, 331] width 170 height 12
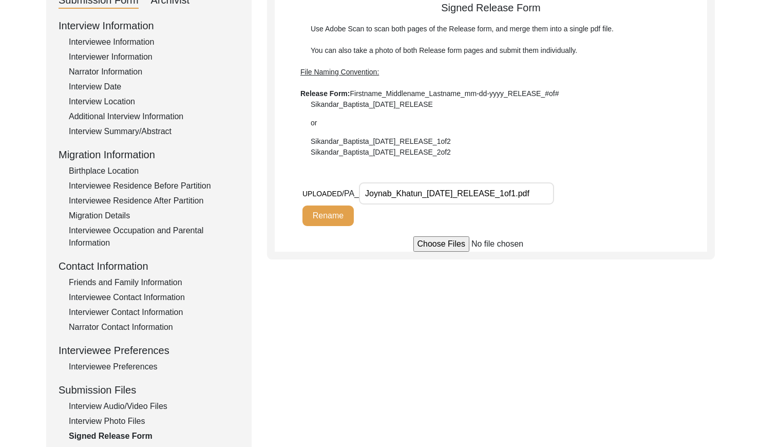
scroll to position [0, 0]
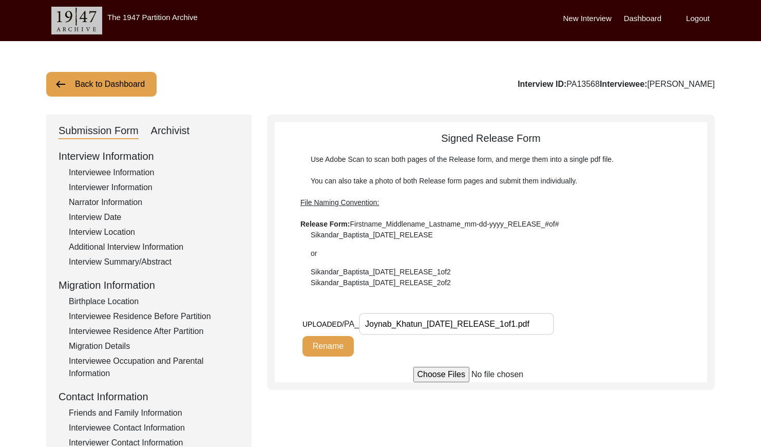
drag, startPoint x: 607, startPoint y: 82, endPoint x: 575, endPoint y: 83, distance: 31.8
click at [575, 83] on div "Interview ID: PA13568 Interviewee: [PERSON_NAME]" at bounding box center [615, 84] width 197 height 12
copy div "PA13568"
click at [94, 81] on button "Back to Dashboard" at bounding box center [101, 84] width 110 height 25
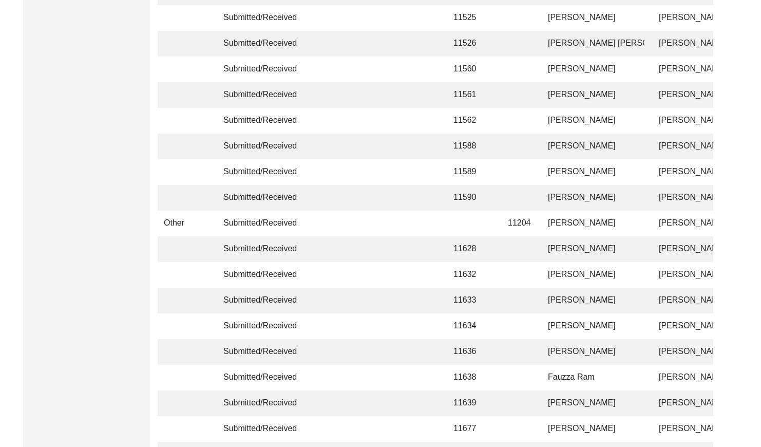
scroll to position [2427, 0]
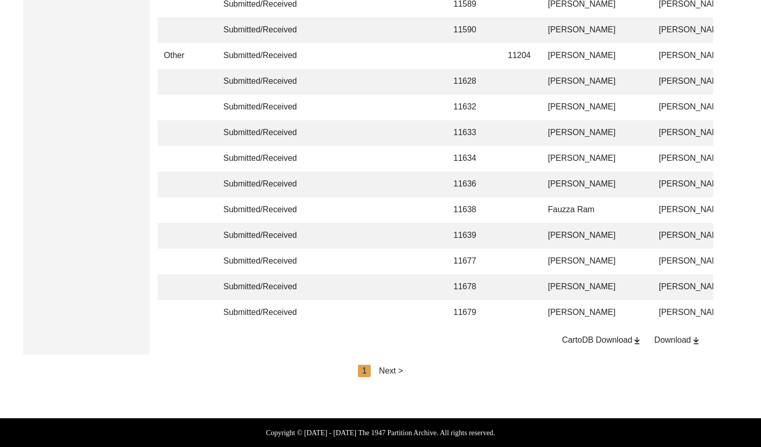
click at [396, 366] on div "Next >" at bounding box center [391, 370] width 24 height 12
click at [398, 370] on div "< Previous 2 Next >" at bounding box center [380, 370] width 92 height 12
click at [404, 369] on div "Next >" at bounding box center [414, 370] width 24 height 12
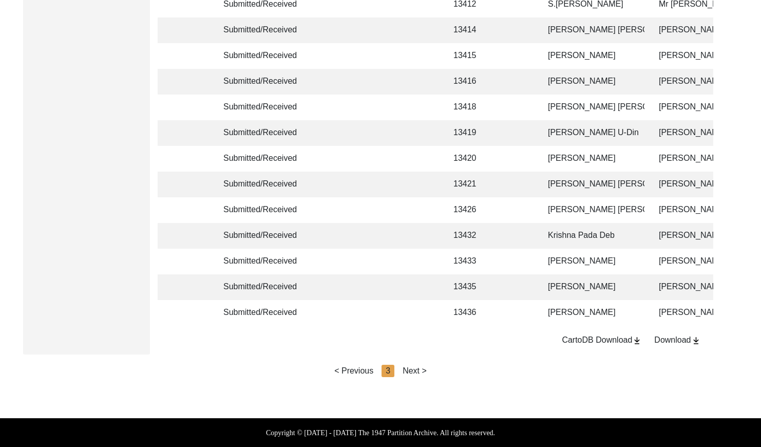
click at [416, 370] on div "Next >" at bounding box center [414, 370] width 24 height 12
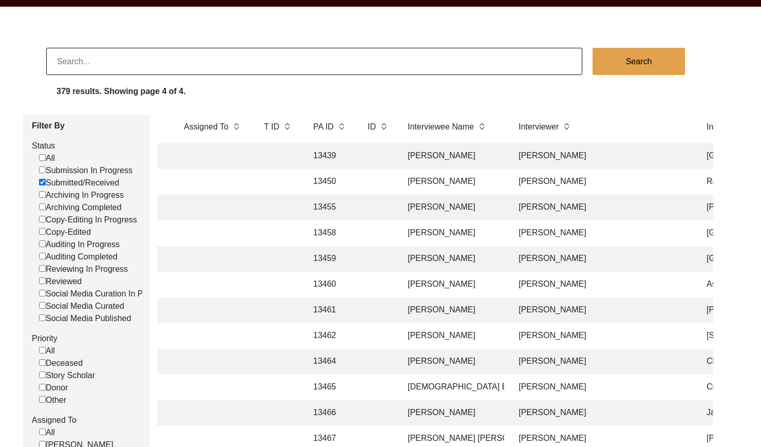
scroll to position [0, 0]
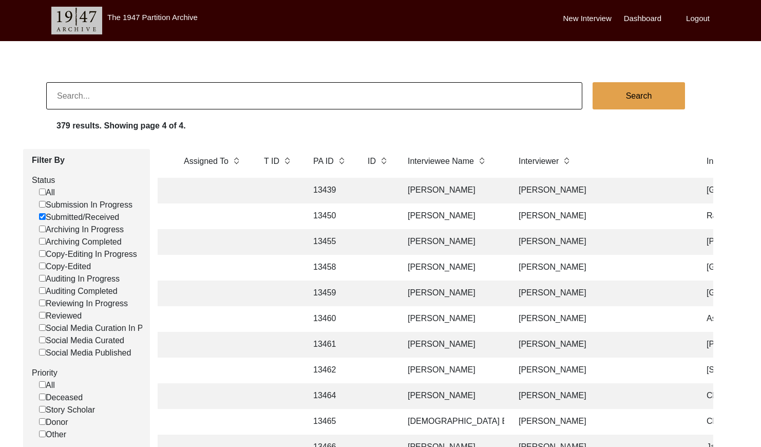
click at [42, 217] on input "Submitted/Received" at bounding box center [42, 216] width 7 height 7
checkbox input "false"
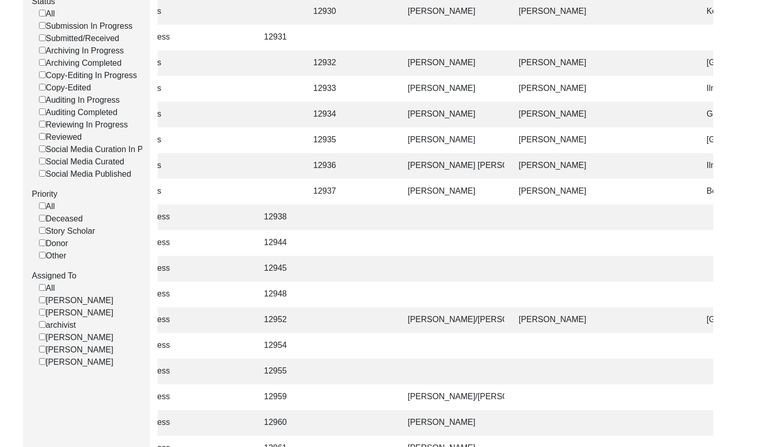
scroll to position [208, 0]
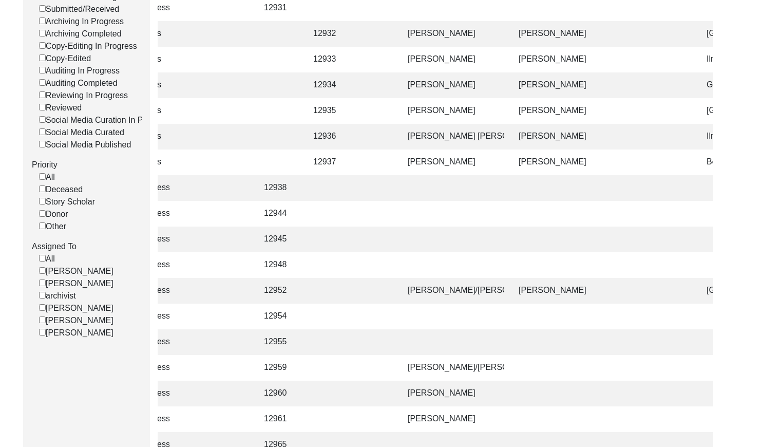
click at [43, 286] on input "[PERSON_NAME]" at bounding box center [42, 282] width 7 height 7
checkbox input "false"
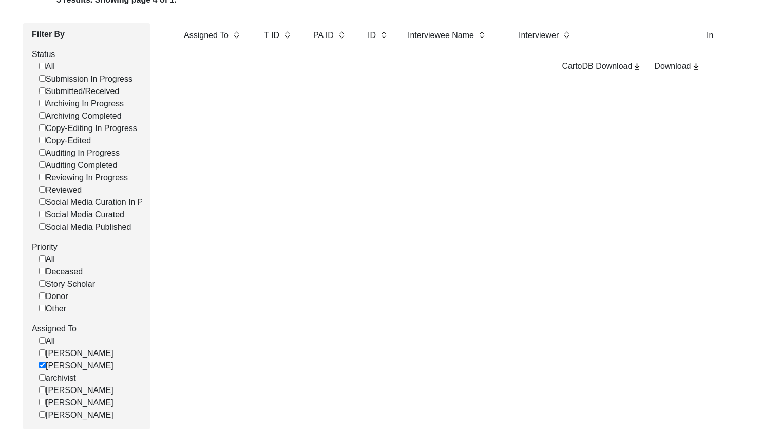
click at [44, 368] on input "[PERSON_NAME]" at bounding box center [42, 364] width 7 height 7
checkbox input "false"
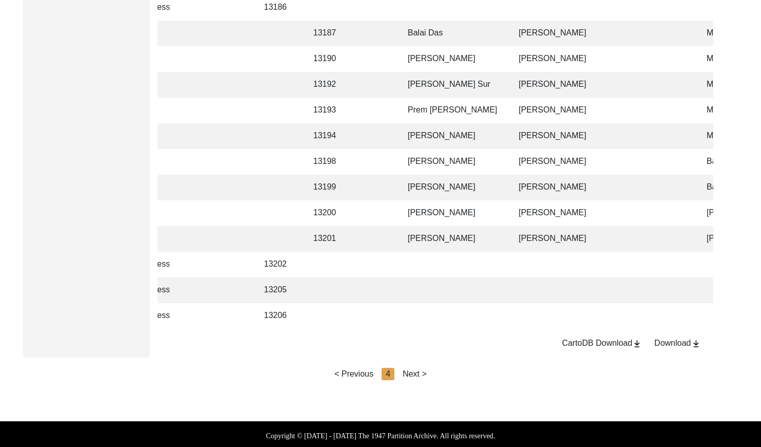
scroll to position [2427, 0]
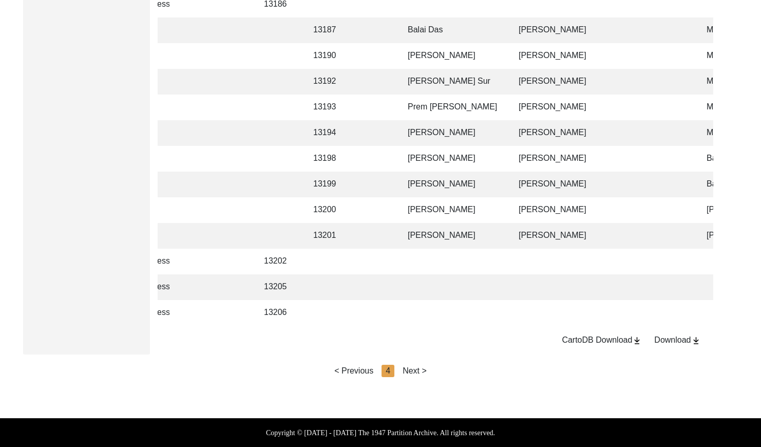
click at [358, 367] on div "< Previous" at bounding box center [353, 370] width 39 height 12
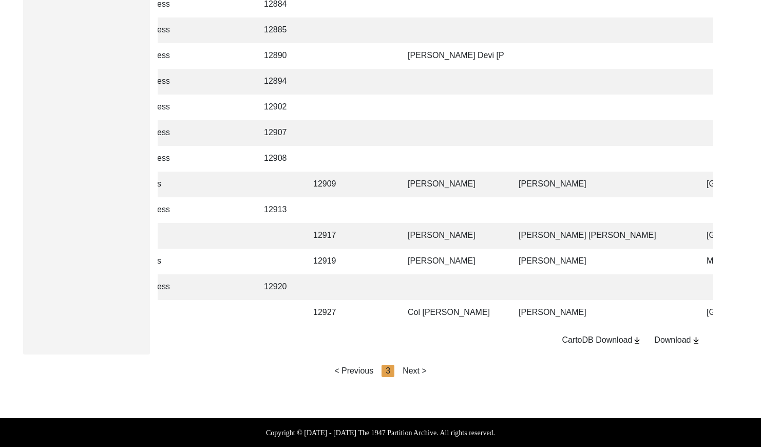
click at [359, 369] on div "< Previous" at bounding box center [353, 370] width 39 height 12
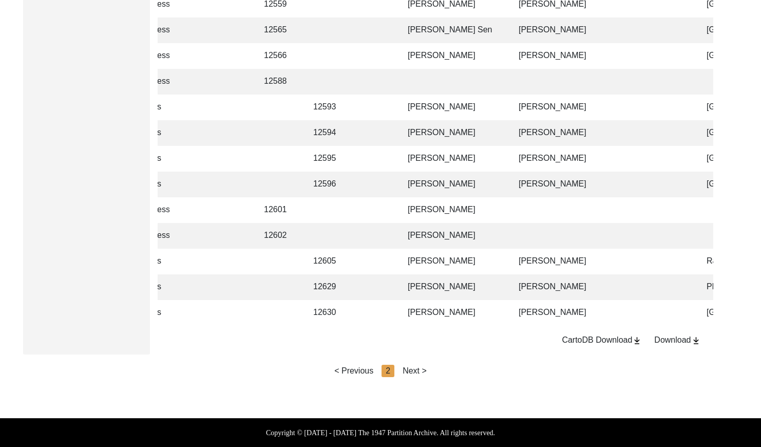
click at [359, 369] on div "< Previous" at bounding box center [353, 370] width 39 height 12
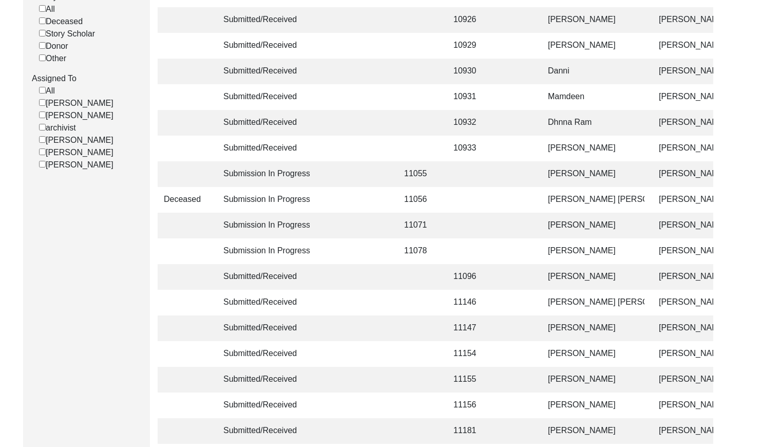
scroll to position [290, 0]
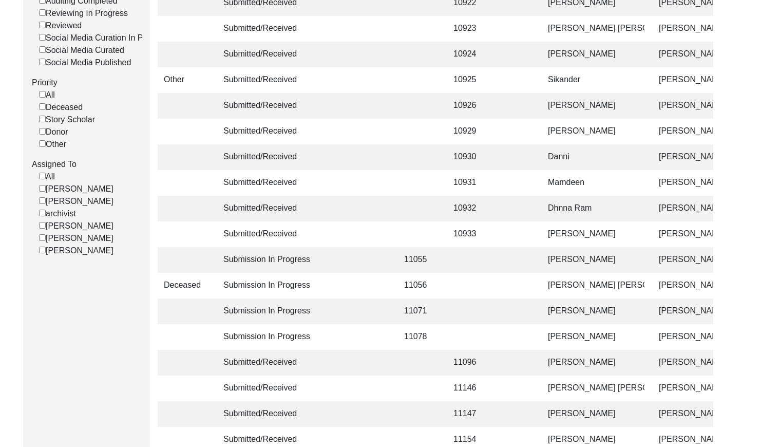
click at [42, 204] on input "[PERSON_NAME]" at bounding box center [42, 200] width 7 height 7
checkbox input "false"
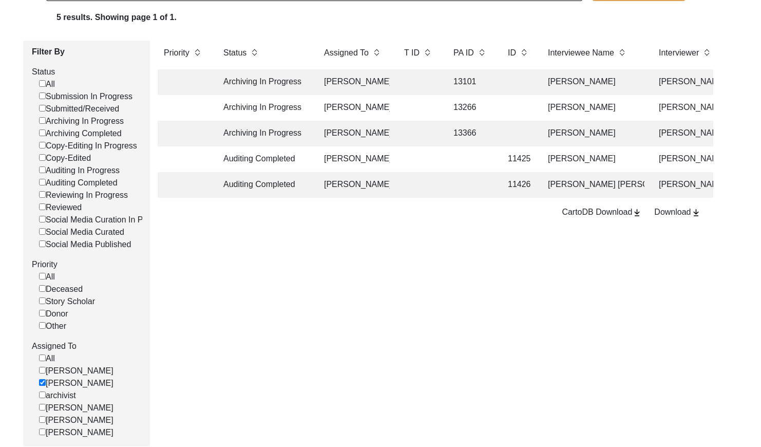
scroll to position [74, 0]
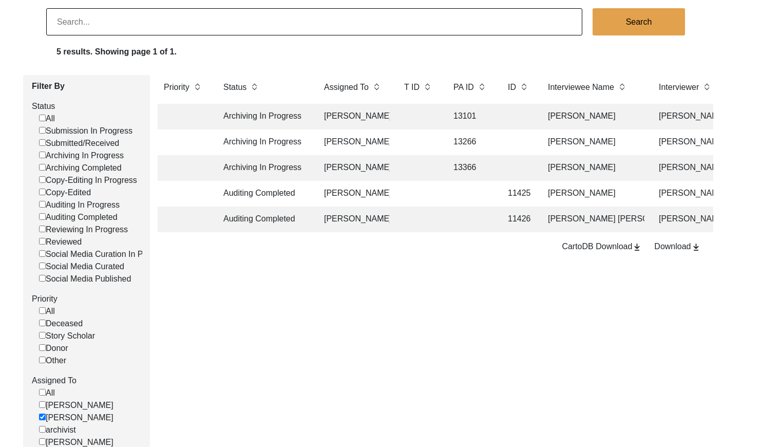
click at [455, 196] on td at bounding box center [470, 194] width 46 height 26
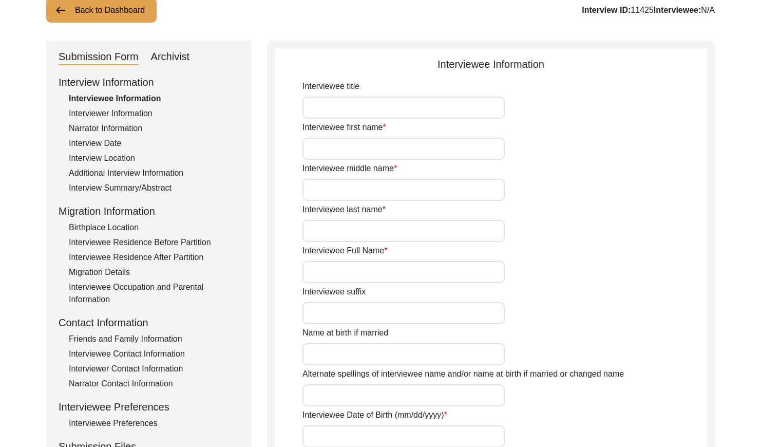
type input "Mr."
type input "[PERSON_NAME]"
type input "N/A"
type input "Ahuja"
type input "[PERSON_NAME]"
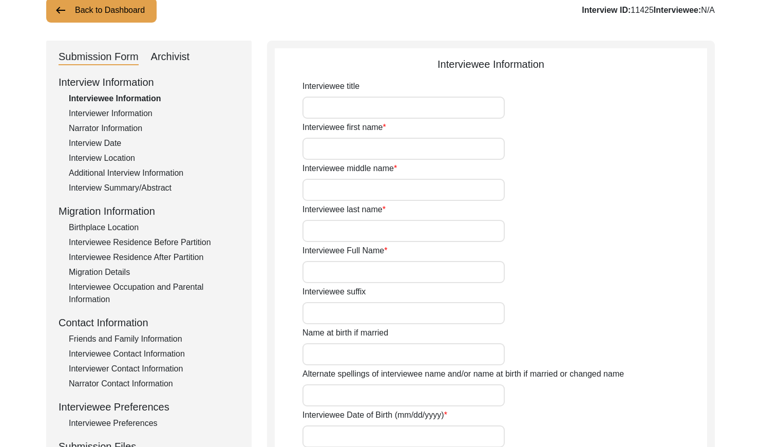
type input "[DATE]"
type input "80"
type input "[DEMOGRAPHIC_DATA]"
type input "Sindhi"
type input "[DEMOGRAPHIC_DATA]"
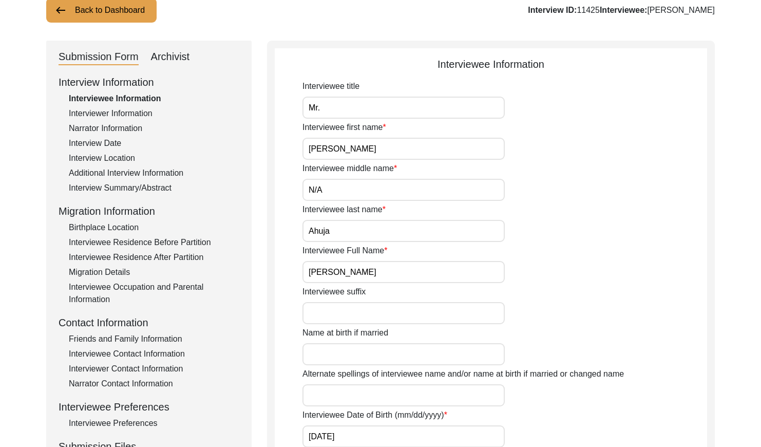
click at [182, 53] on div "Archivist" at bounding box center [170, 57] width 39 height 16
select select "Auditing Completed"
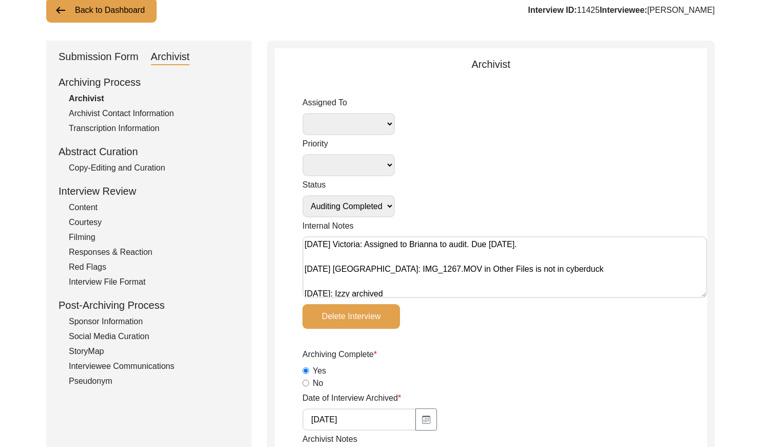
select select "442"
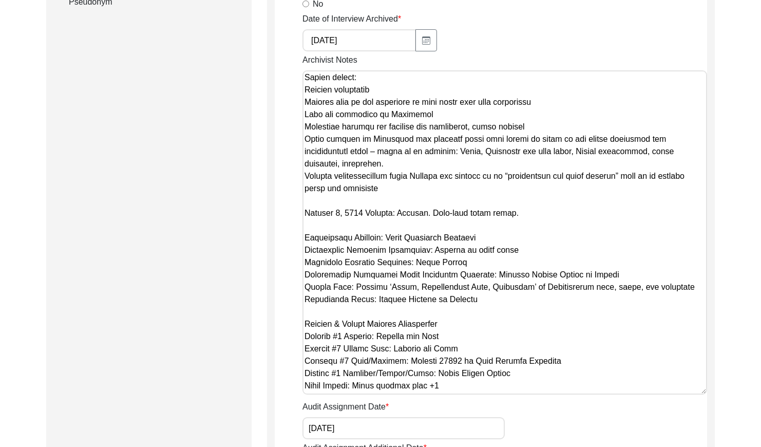
scroll to position [395, 0]
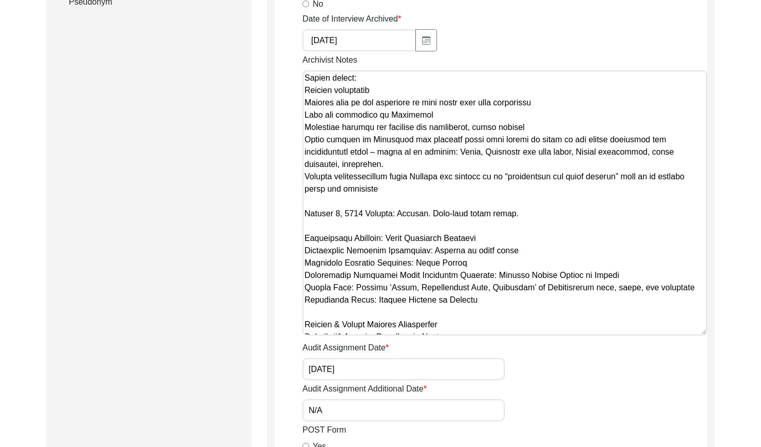
drag, startPoint x: 701, startPoint y: 129, endPoint x: 657, endPoint y: 363, distance: 238.3
click at [657, 335] on textarea "Archivist Notes" at bounding box center [504, 202] width 405 height 265
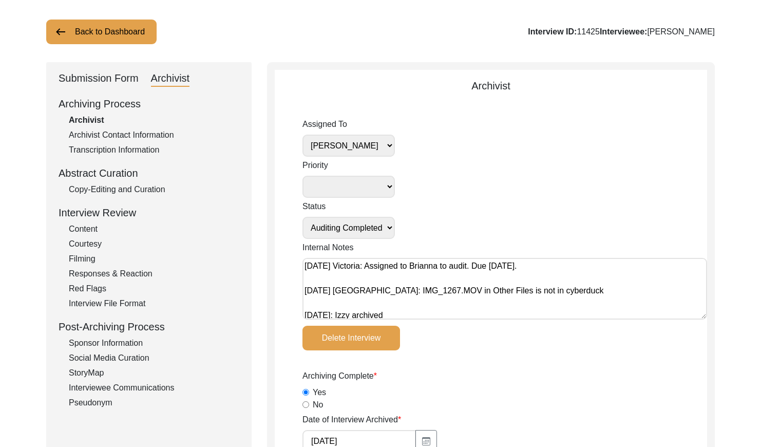
click at [140, 186] on div "Copy-Editing and Curation" at bounding box center [154, 189] width 170 height 12
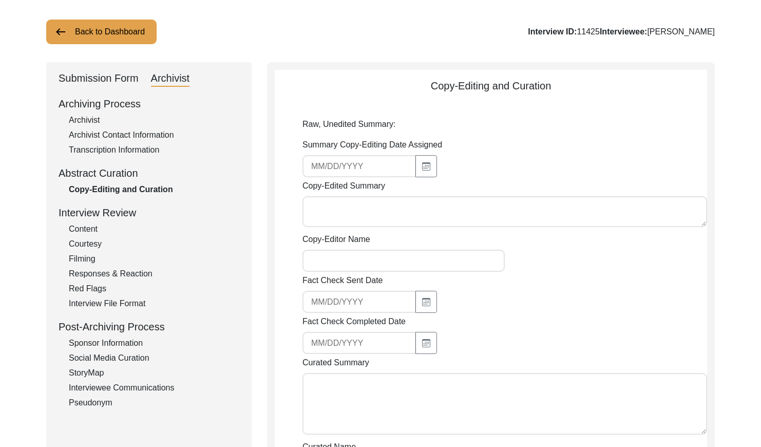
type input "[DATE]"
type textarea "Izzy [DATE] In an insightful interview with [PERSON_NAME], we learn about the S…"
type input "[PERSON_NAME]"
type textarea "[DATE] [PERSON_NAME]: Audited. Added copy-editor's last name and removed 'that'…"
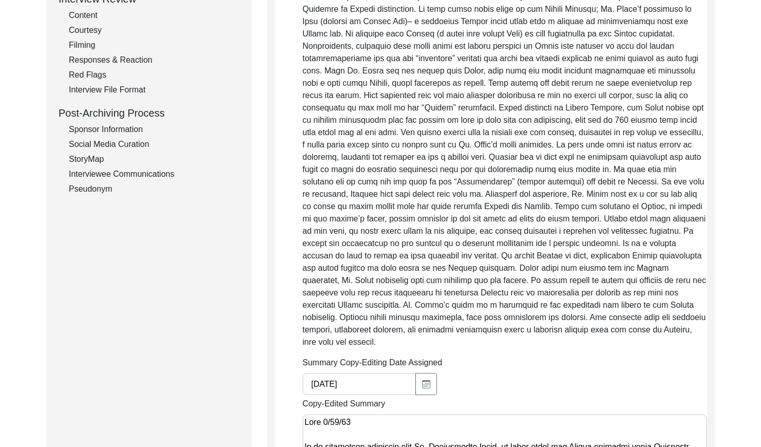
scroll to position [0, 0]
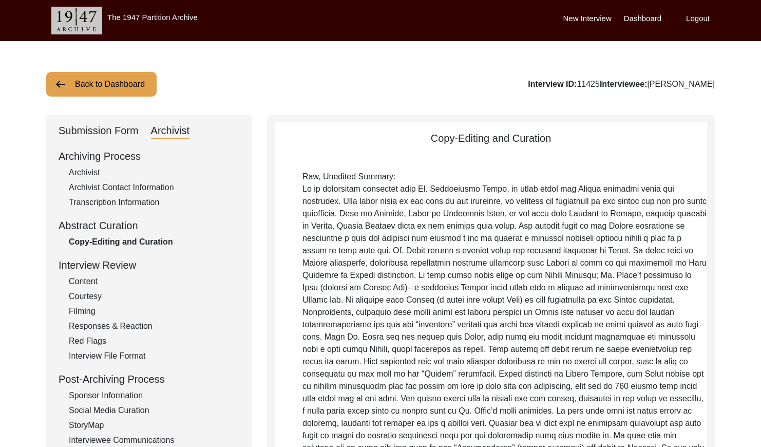
click at [133, 90] on button "Back to Dashboard" at bounding box center [101, 84] width 110 height 25
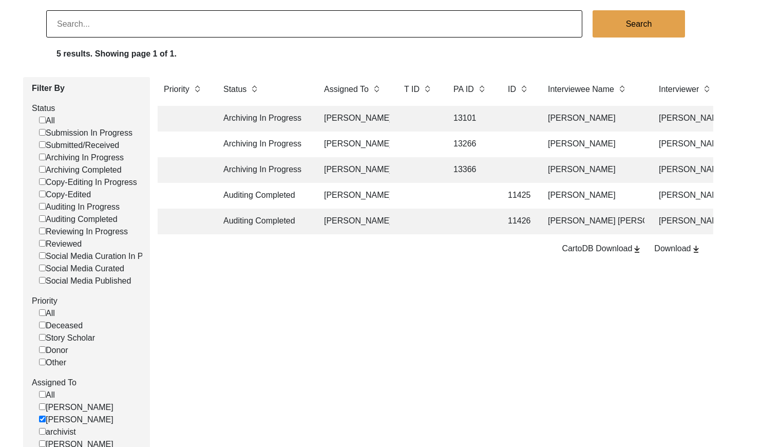
scroll to position [97, 0]
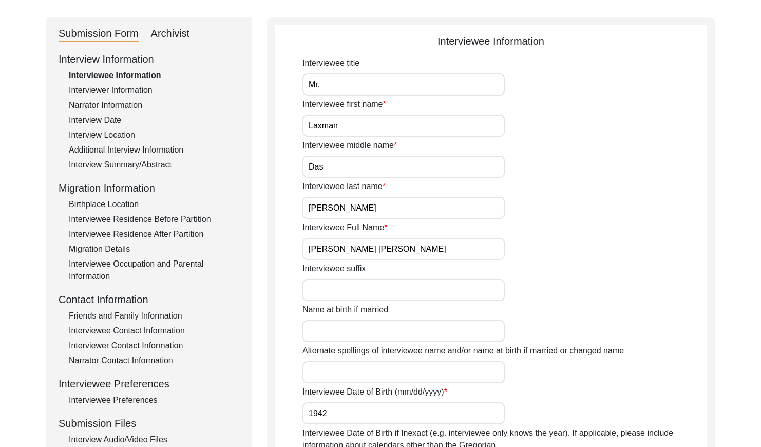
drag, startPoint x: 176, startPoint y: 39, endPoint x: 244, endPoint y: 50, distance: 69.1
click at [176, 39] on div "Archivist" at bounding box center [170, 34] width 39 height 16
select select "442"
select select "Auditing Completed"
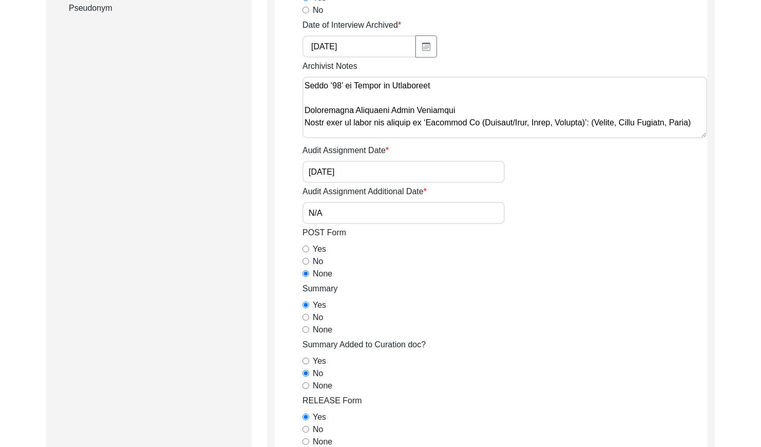
scroll to position [29, 0]
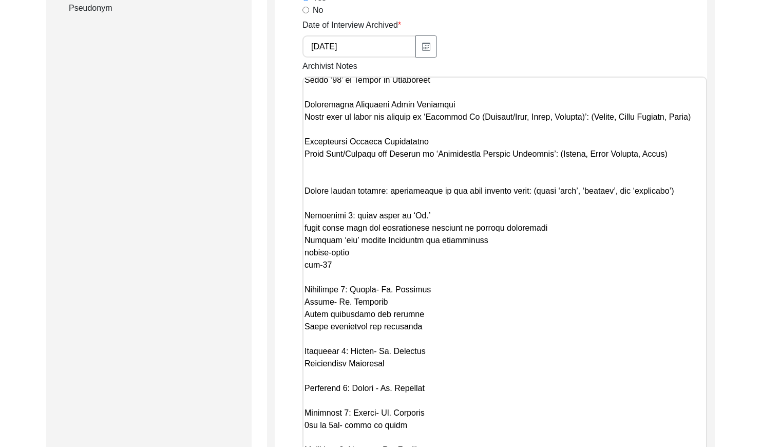
drag, startPoint x: 702, startPoint y: 136, endPoint x: 688, endPoint y: 457, distance: 321.7
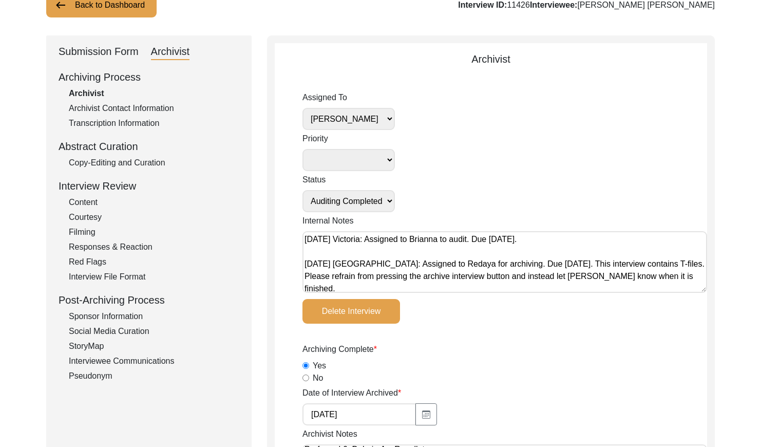
scroll to position [68, 0]
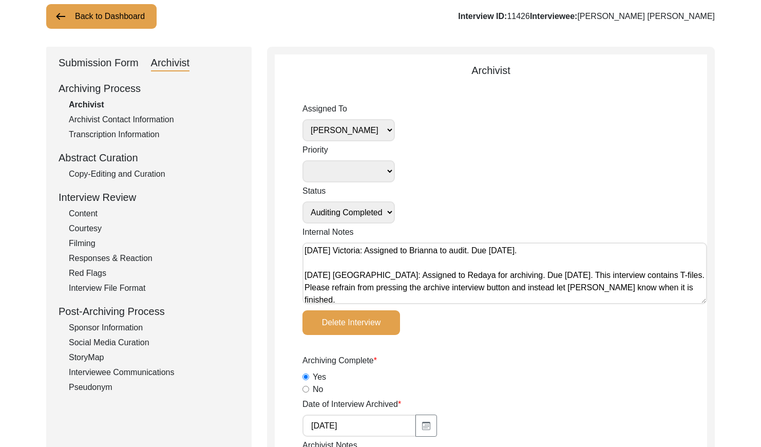
click at [155, 178] on div "Copy-Editing and Curation" at bounding box center [154, 174] width 170 height 12
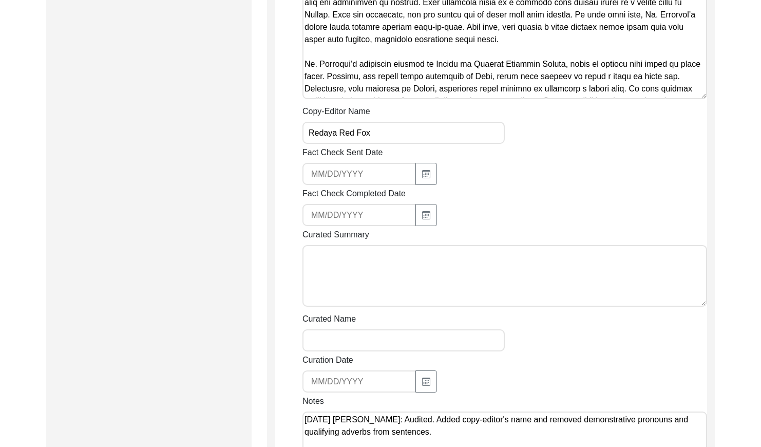
scroll to position [930, 0]
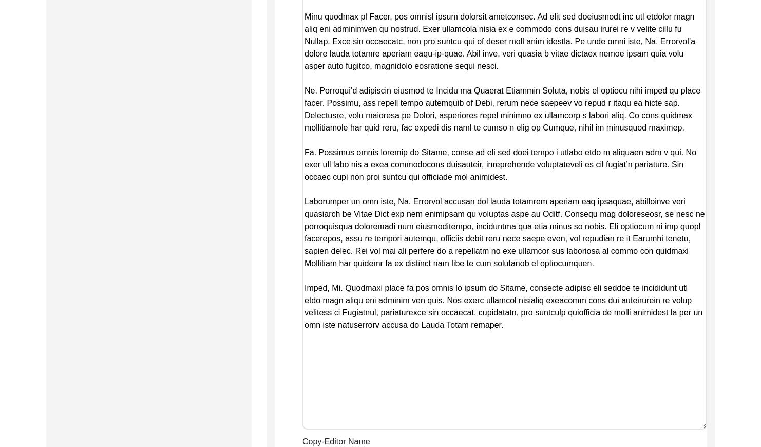
drag, startPoint x: 705, startPoint y: 123, endPoint x: 650, endPoint y: 426, distance: 308.2
click at [650, 426] on textarea "Copy-Edited Summary" at bounding box center [504, 89] width 405 height 679
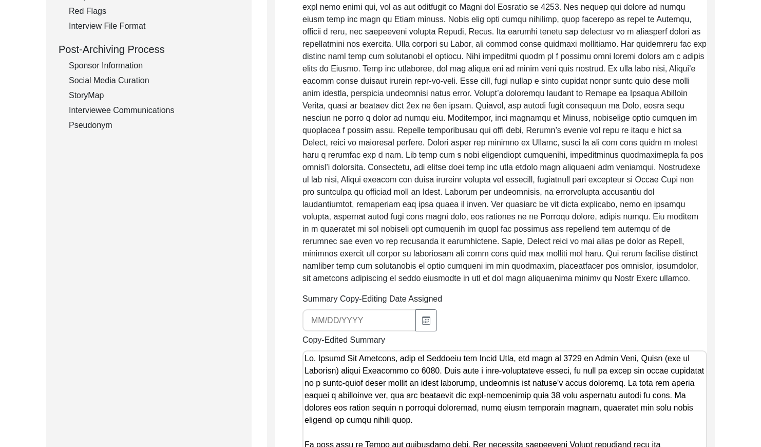
scroll to position [0, 0]
